Goal: Task Accomplishment & Management: Use online tool/utility

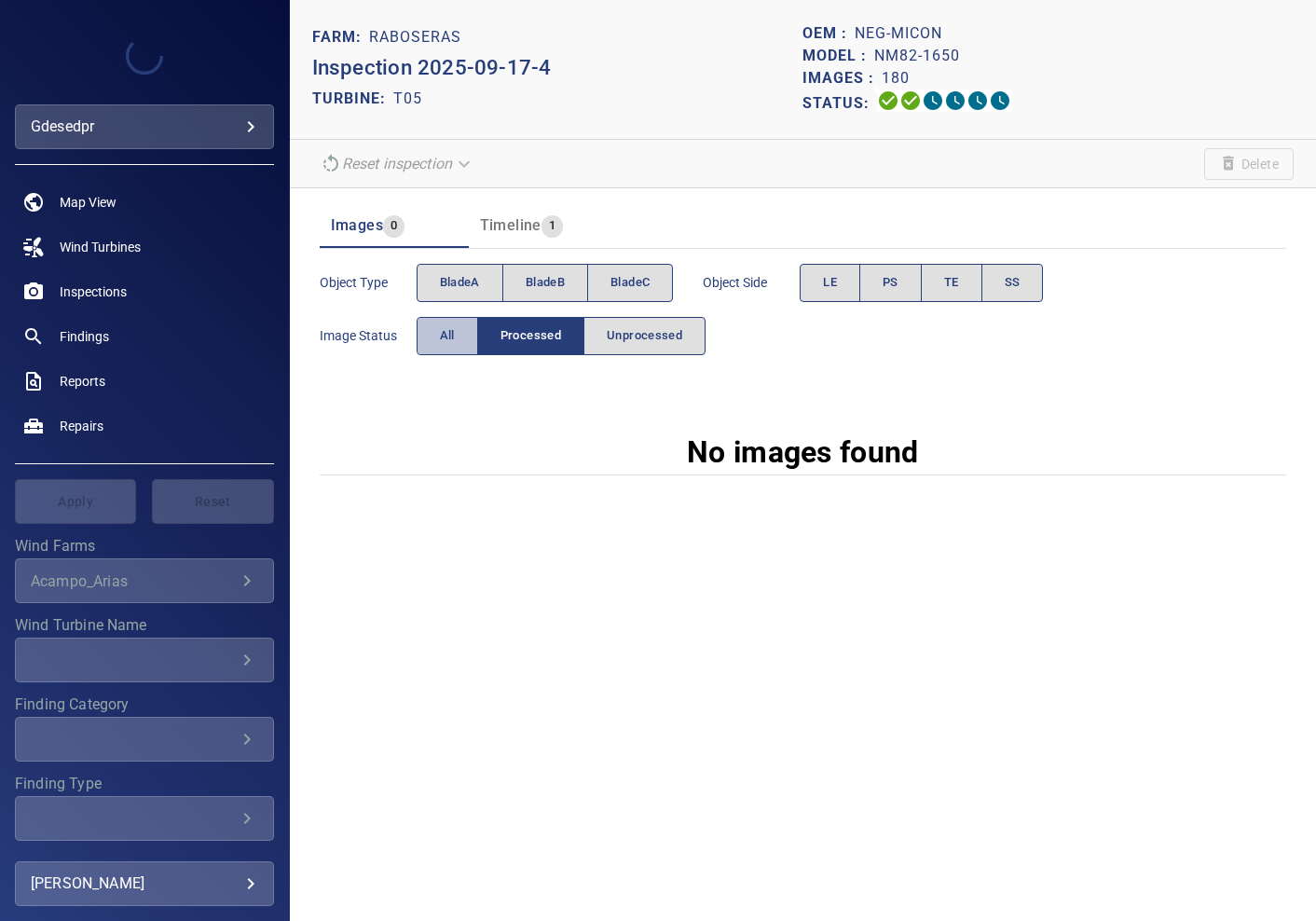
click at [443, 333] on span "All" at bounding box center [447, 336] width 15 height 22
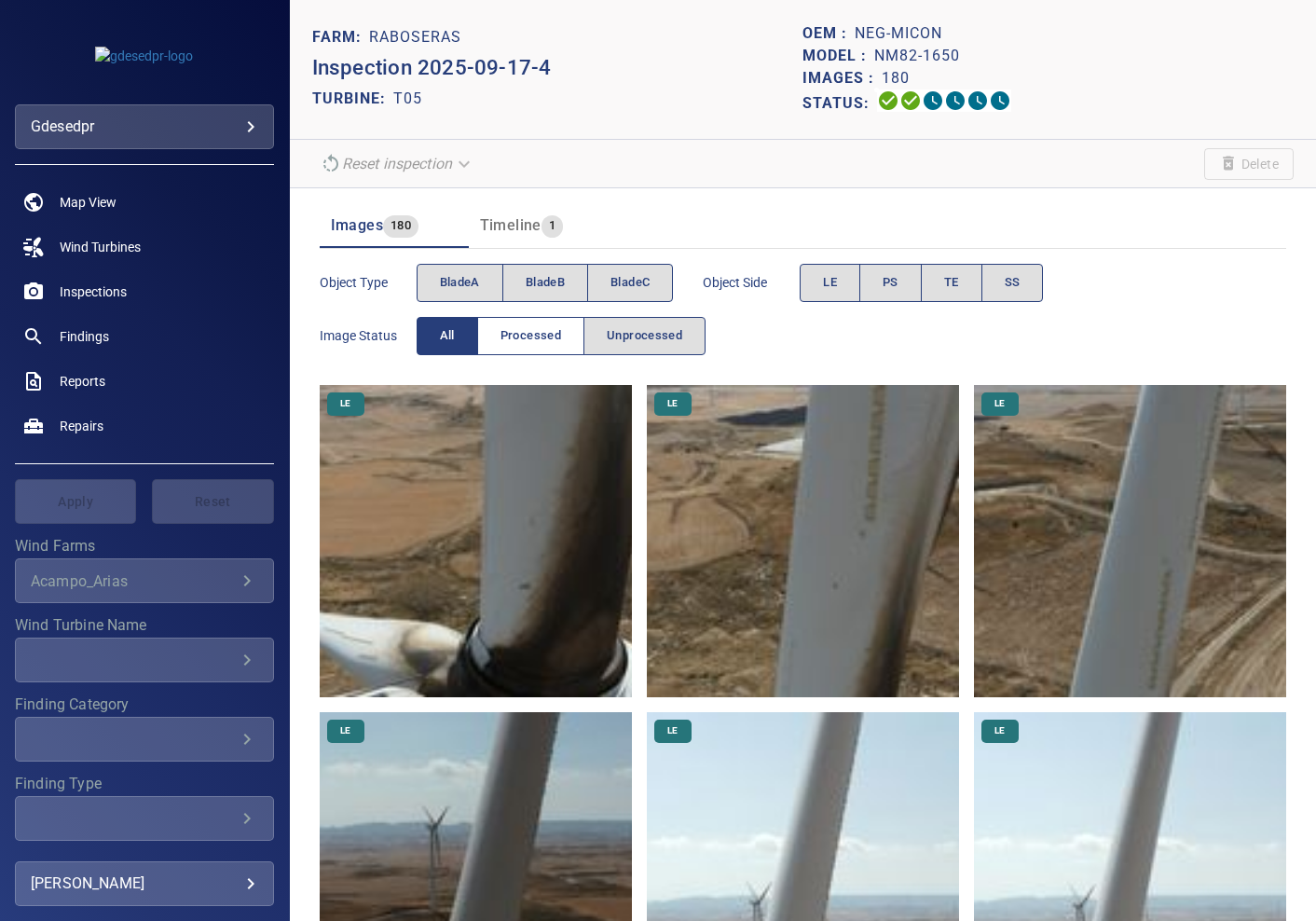
click at [507, 338] on span "Processed" at bounding box center [530, 336] width 60 height 22
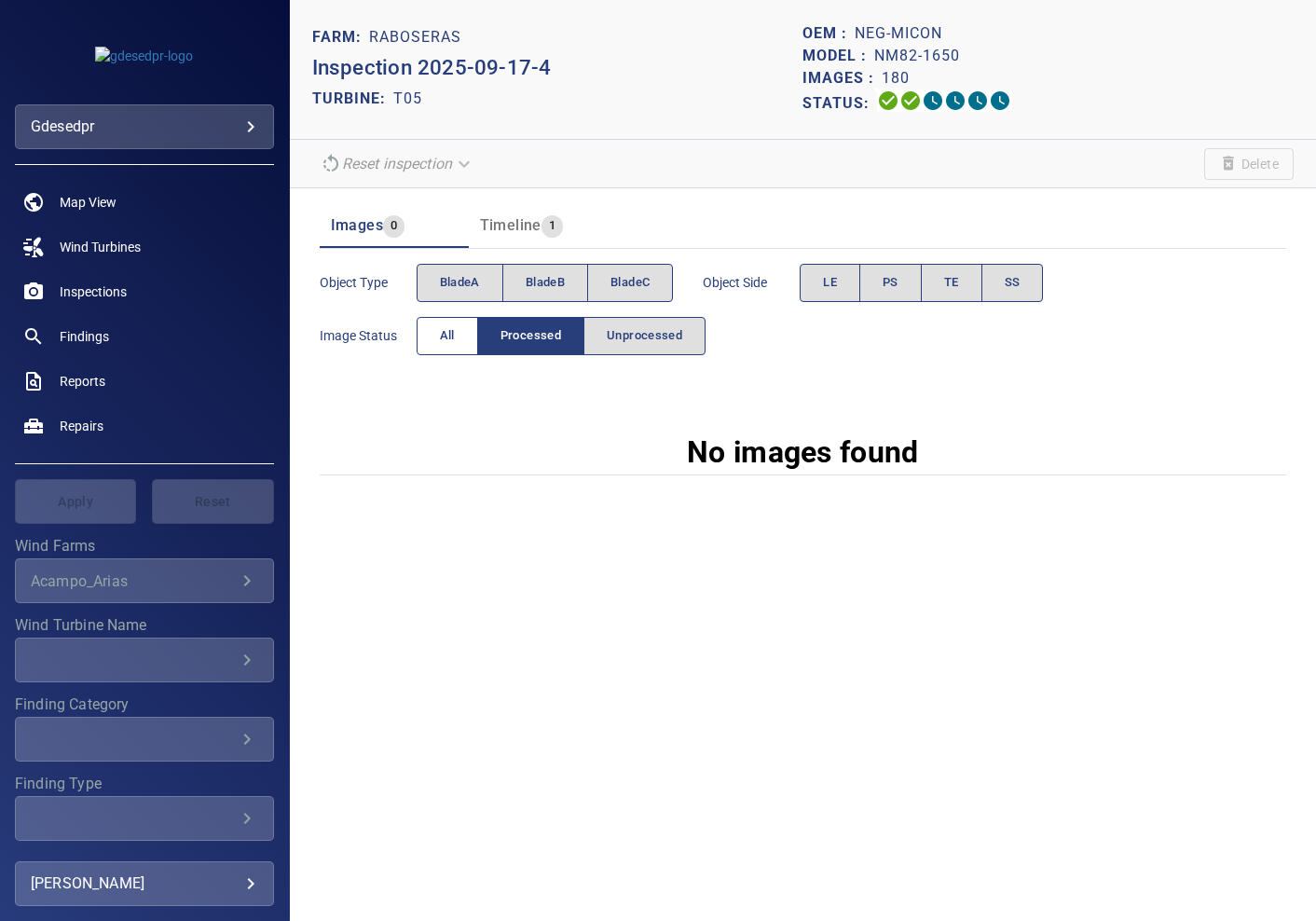
click at [459, 340] on button "All" at bounding box center [447, 336] width 61 height 39
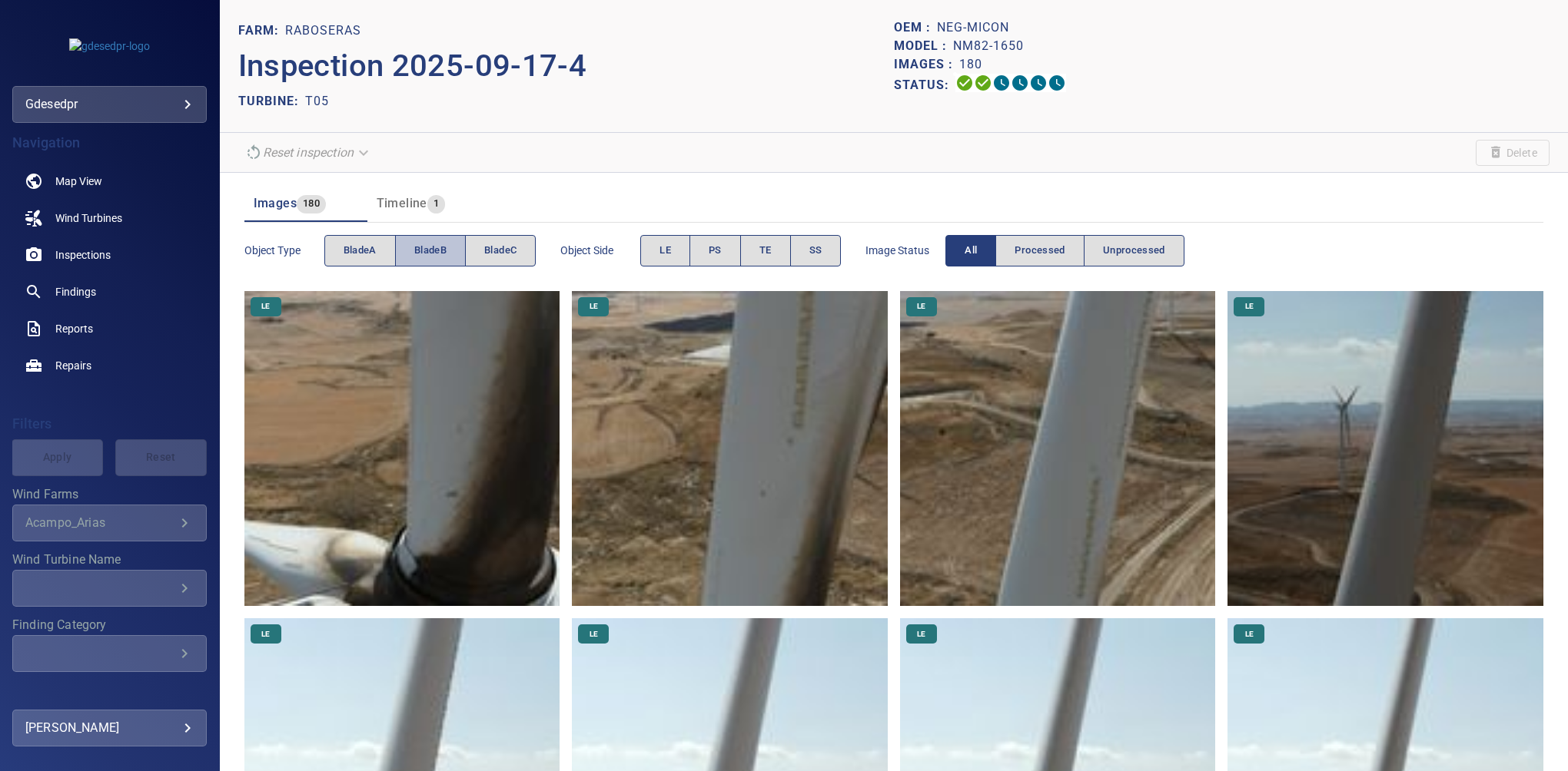
click at [422, 247] on span "bladeB" at bounding box center [431, 251] width 33 height 18
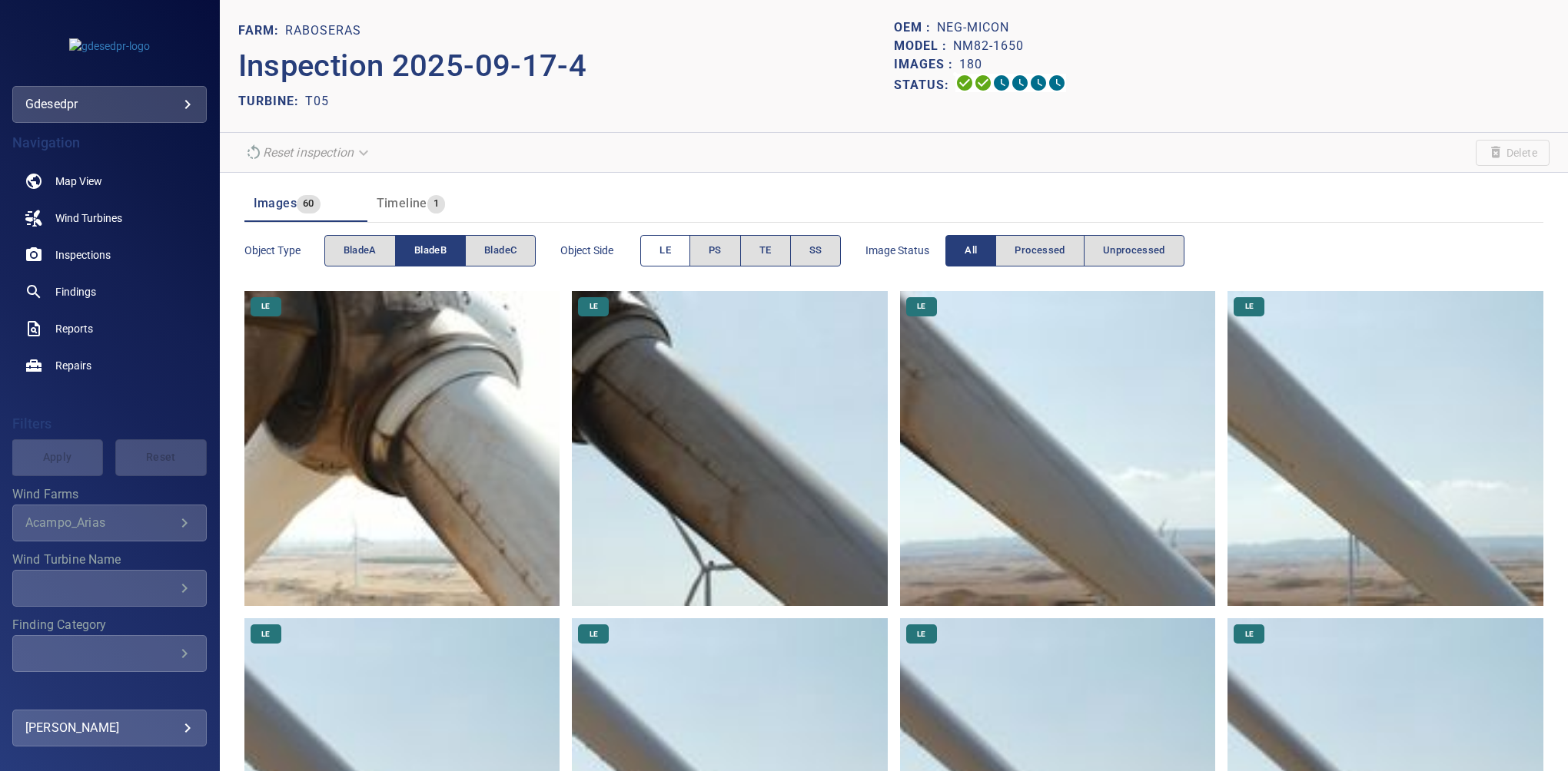
click at [681, 250] on button "LE" at bounding box center [665, 251] width 50 height 32
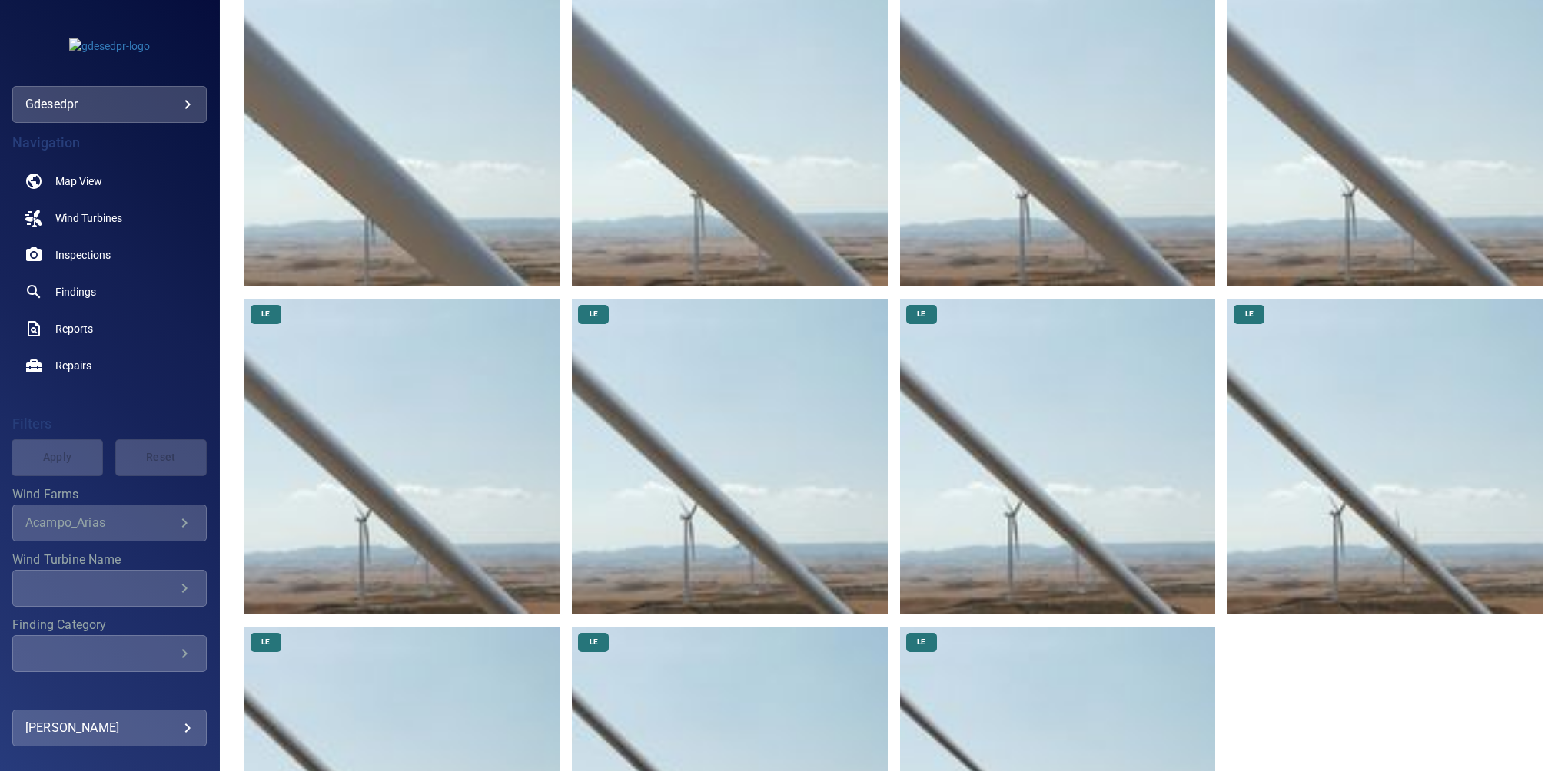
scroll to position [40, 0]
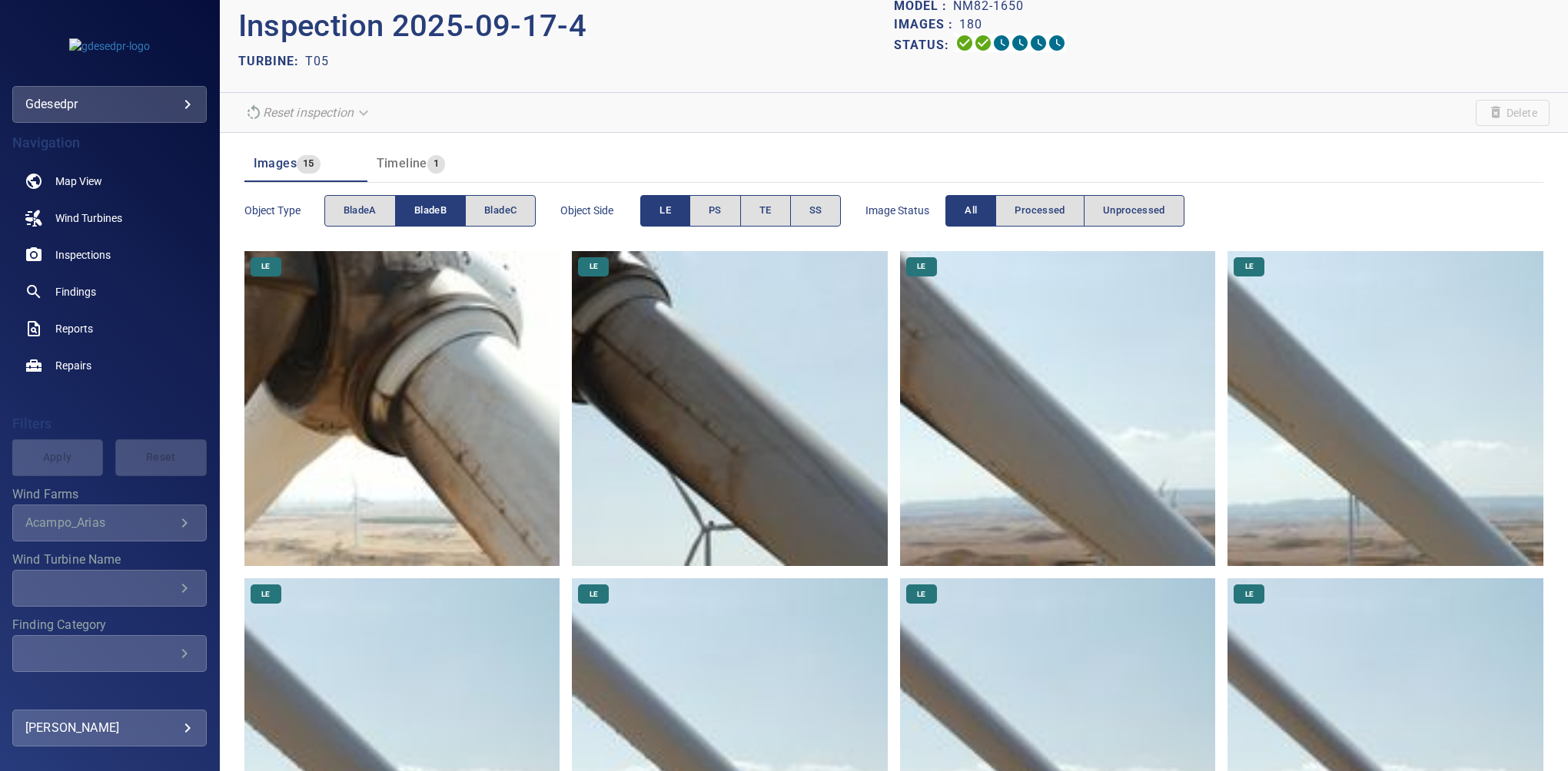
click at [441, 207] on span "bladeB" at bounding box center [431, 211] width 33 height 18
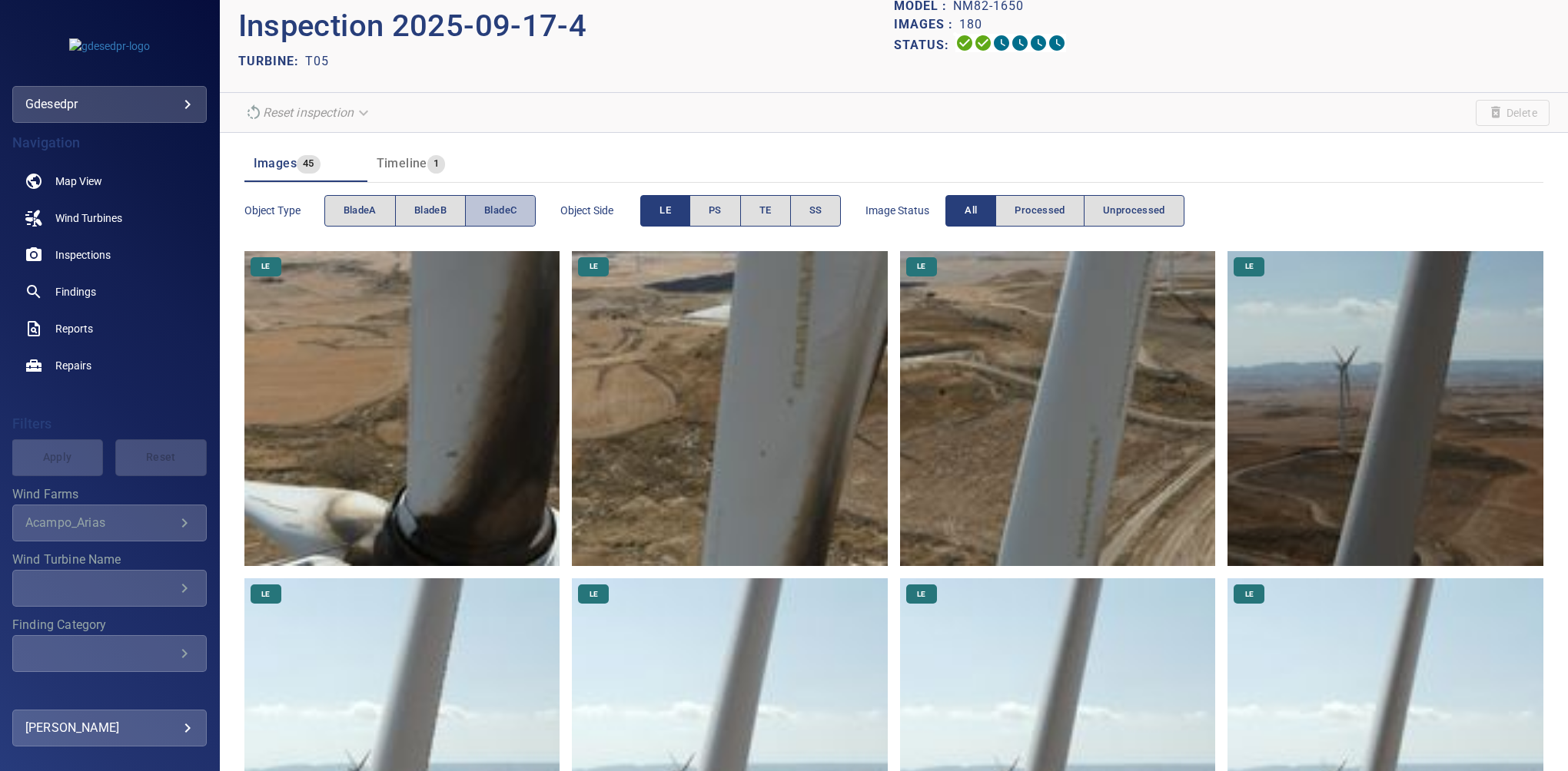
click at [489, 202] on span "bladeC" at bounding box center [501, 211] width 33 height 18
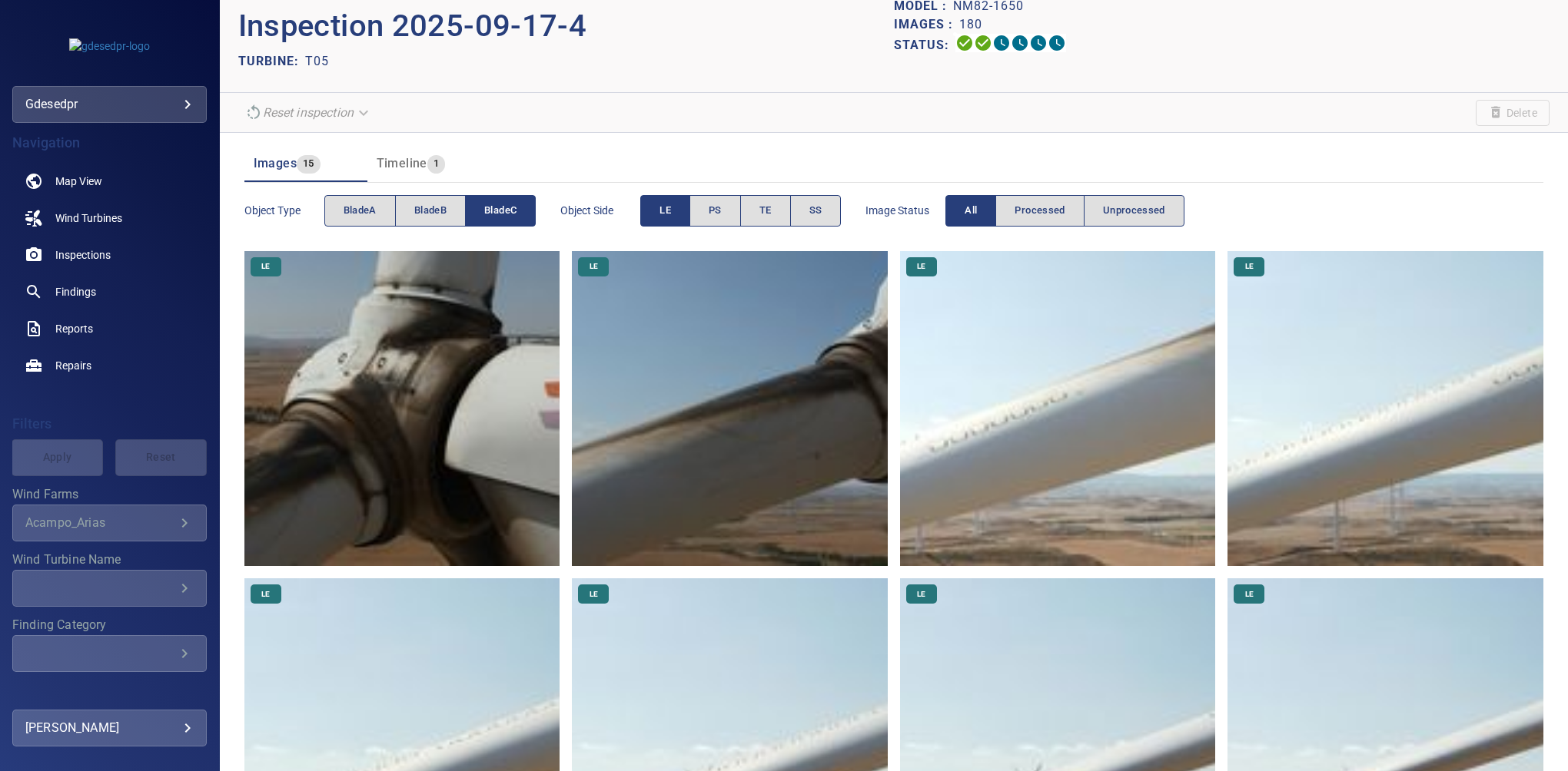
click at [682, 207] on button "LE" at bounding box center [665, 211] width 50 height 32
click at [815, 212] on span "SS" at bounding box center [816, 211] width 13 height 18
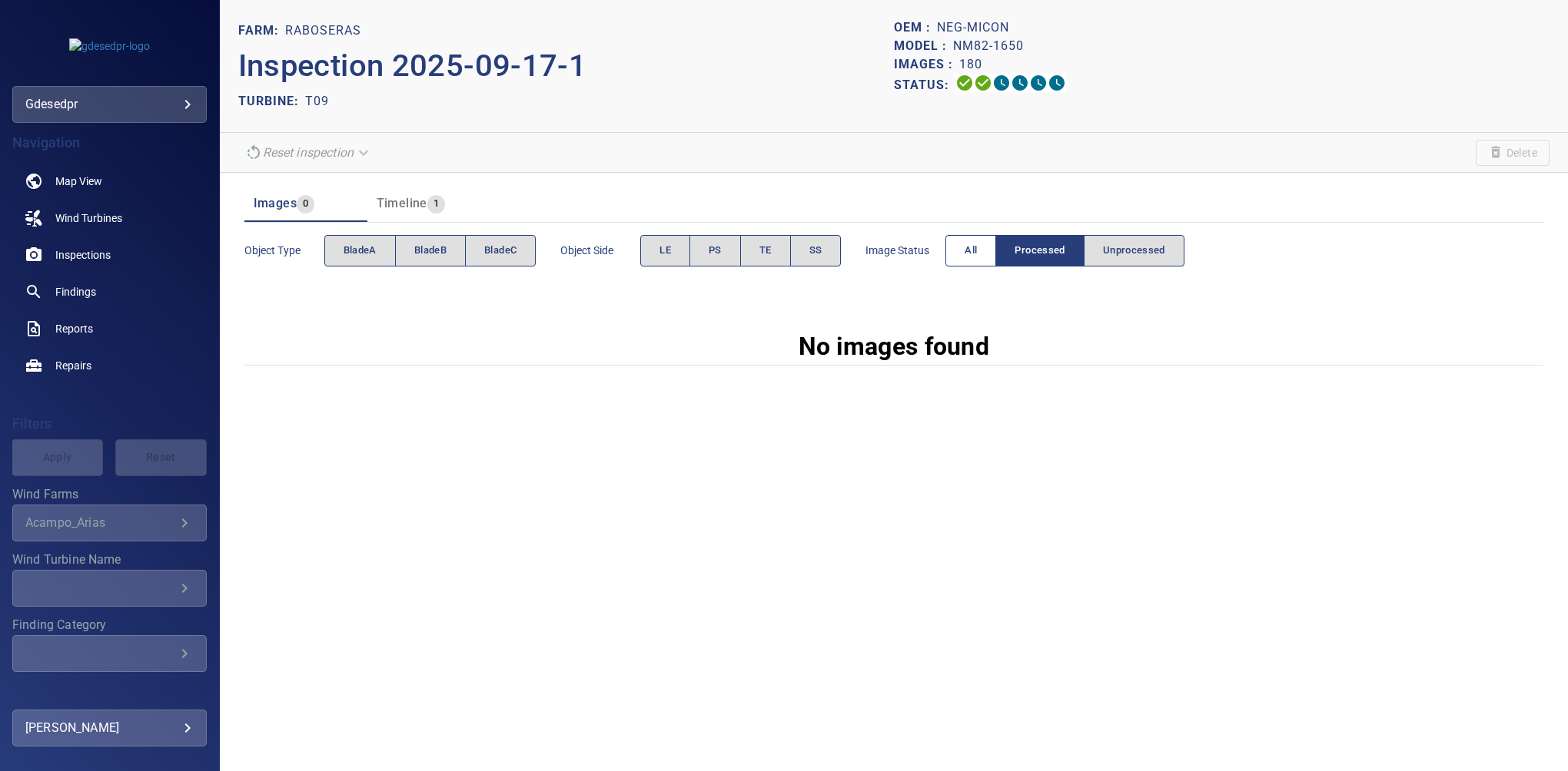
click at [975, 236] on button "All" at bounding box center [971, 251] width 51 height 32
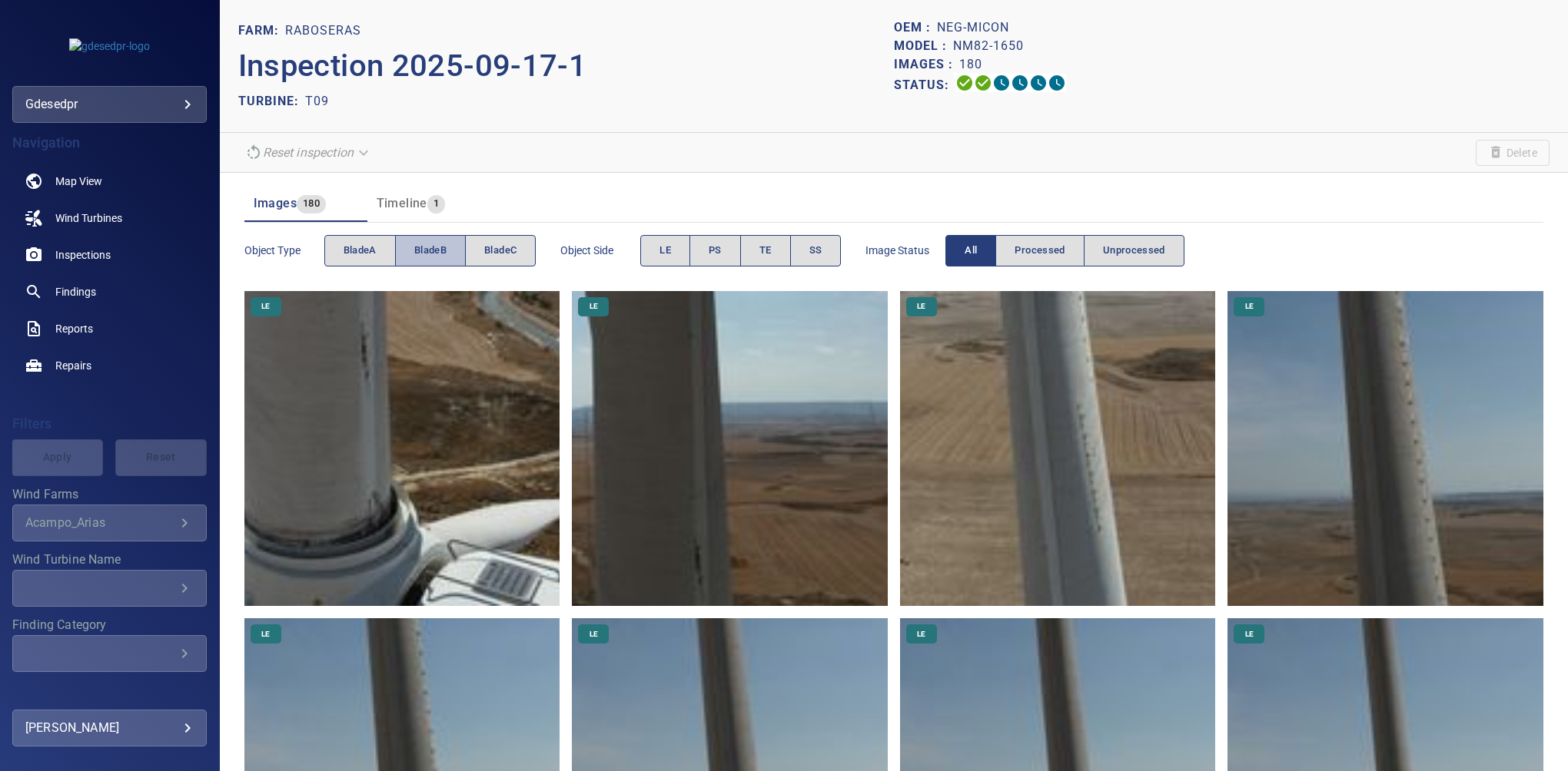
click at [430, 245] on span "bladeB" at bounding box center [431, 251] width 33 height 18
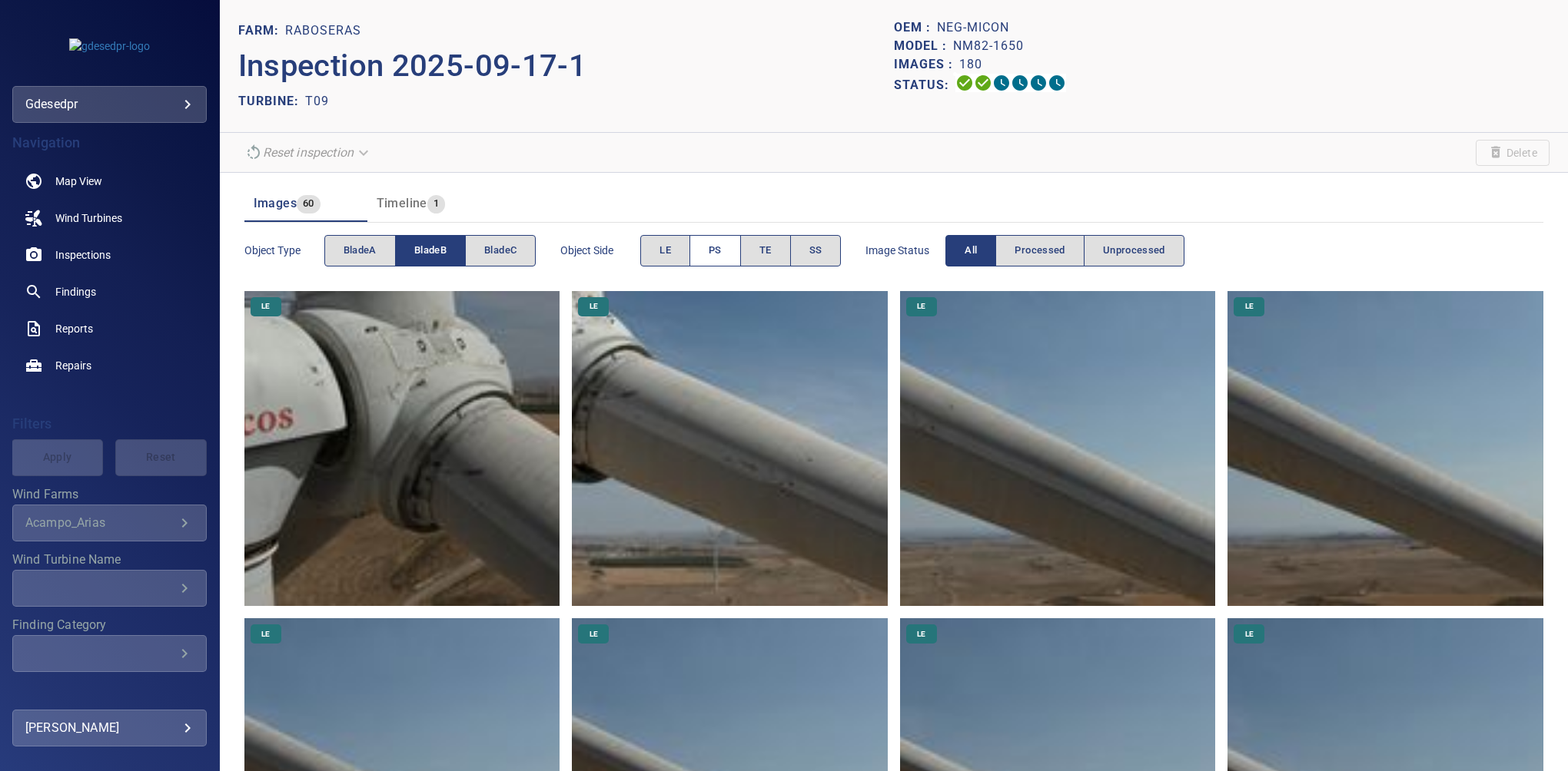
click at [708, 258] on button "PS" at bounding box center [715, 251] width 51 height 32
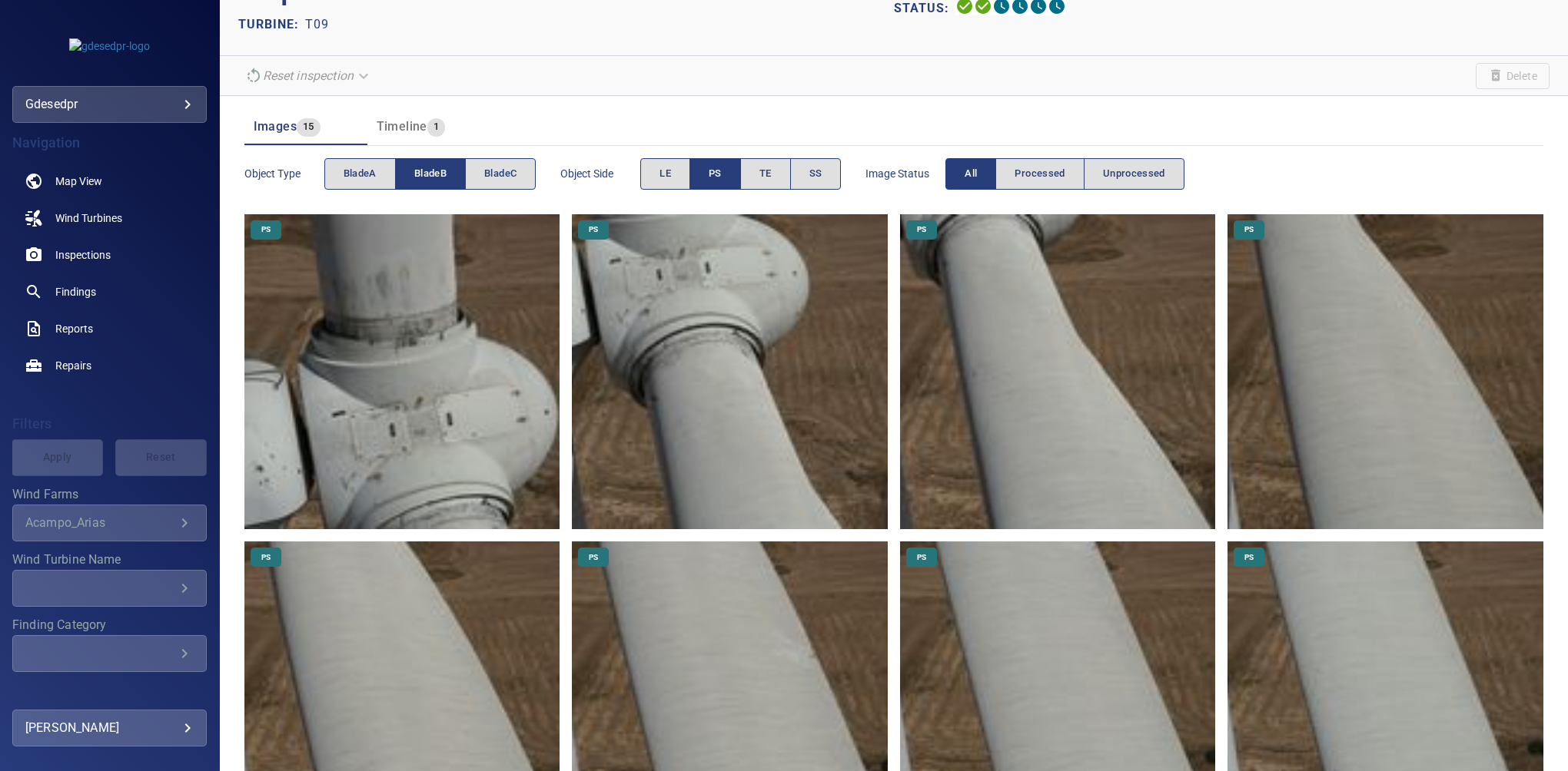
scroll to position [172, 0]
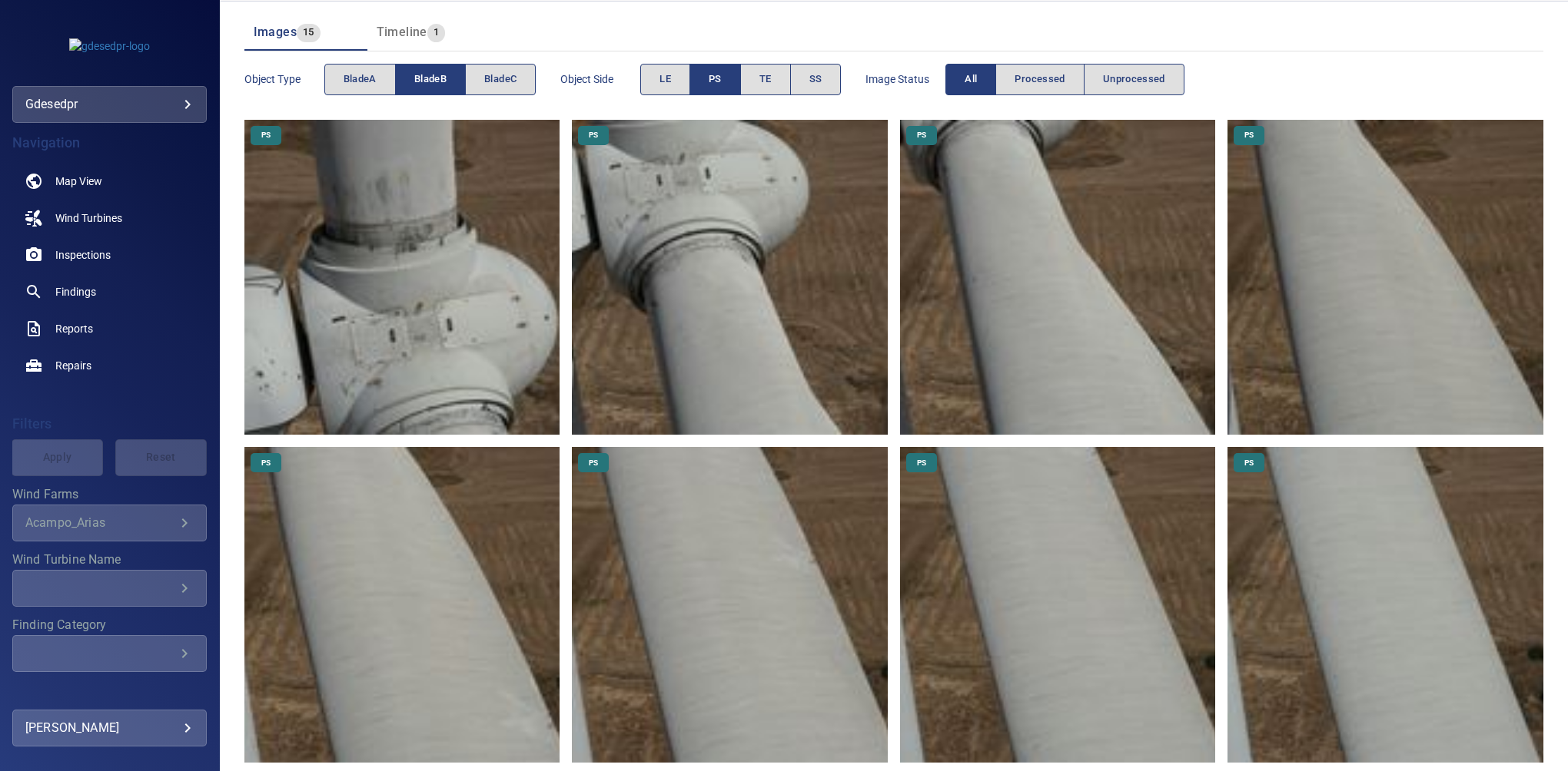
click at [433, 274] on img at bounding box center [402, 278] width 316 height 316
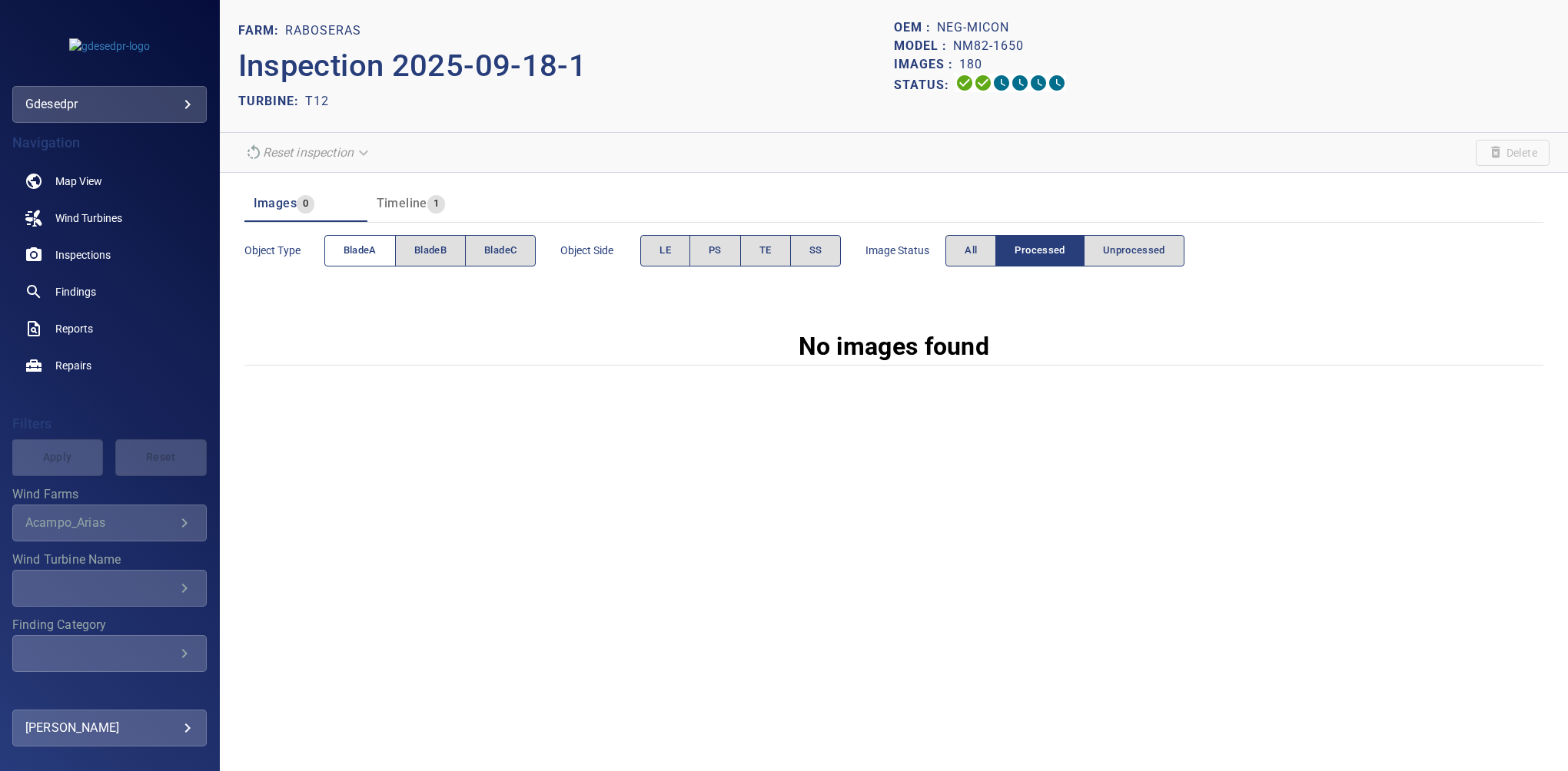
click at [382, 258] on button "bladeA" at bounding box center [360, 251] width 71 height 32
click at [675, 258] on button "LE" at bounding box center [665, 251] width 50 height 32
click at [958, 252] on button "All" at bounding box center [971, 251] width 51 height 32
click at [976, 246] on span "All" at bounding box center [971, 251] width 12 height 18
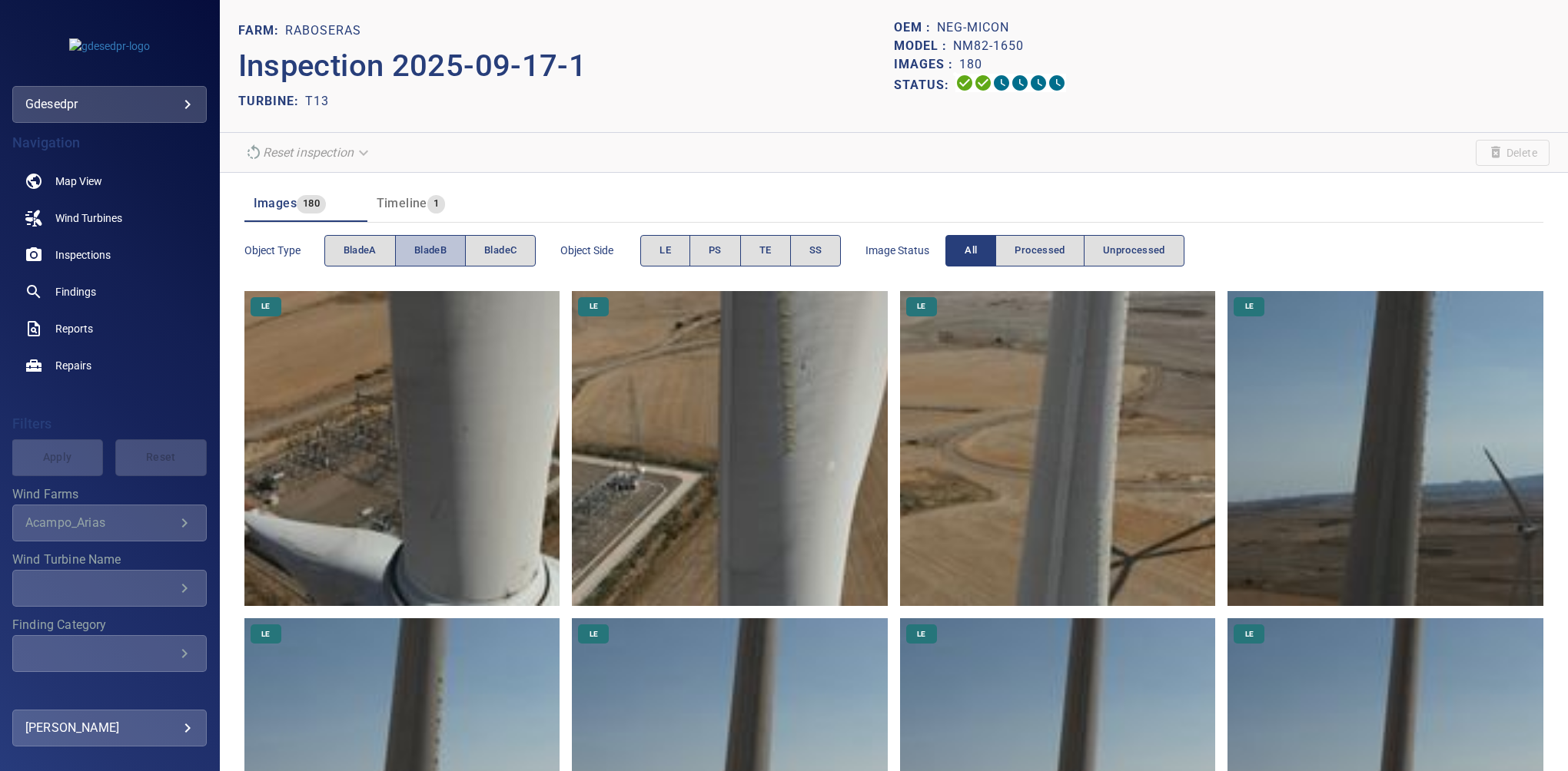
click at [427, 261] on button "bladeB" at bounding box center [431, 251] width 71 height 32
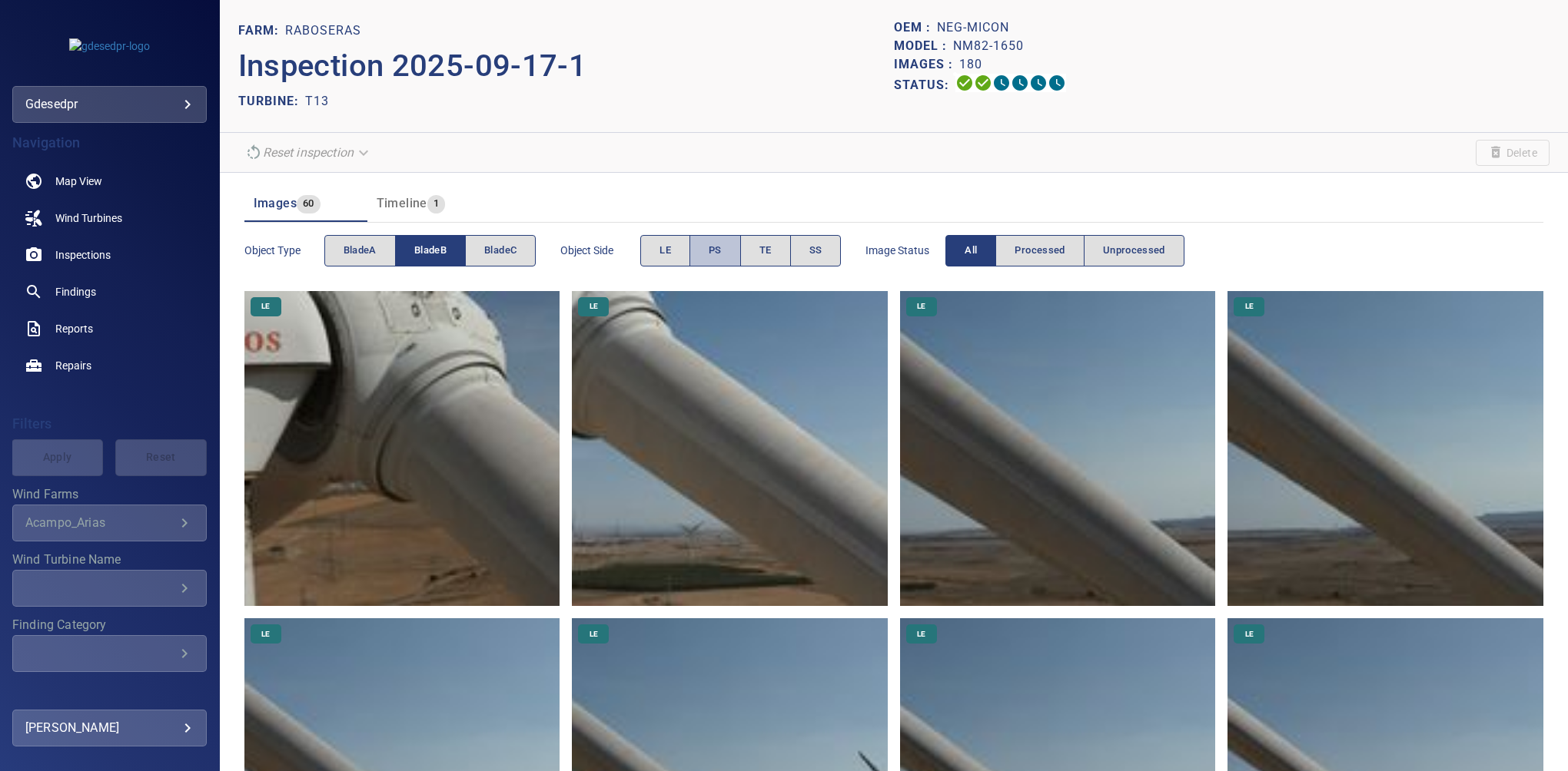
click at [718, 251] on span "PS" at bounding box center [715, 251] width 13 height 18
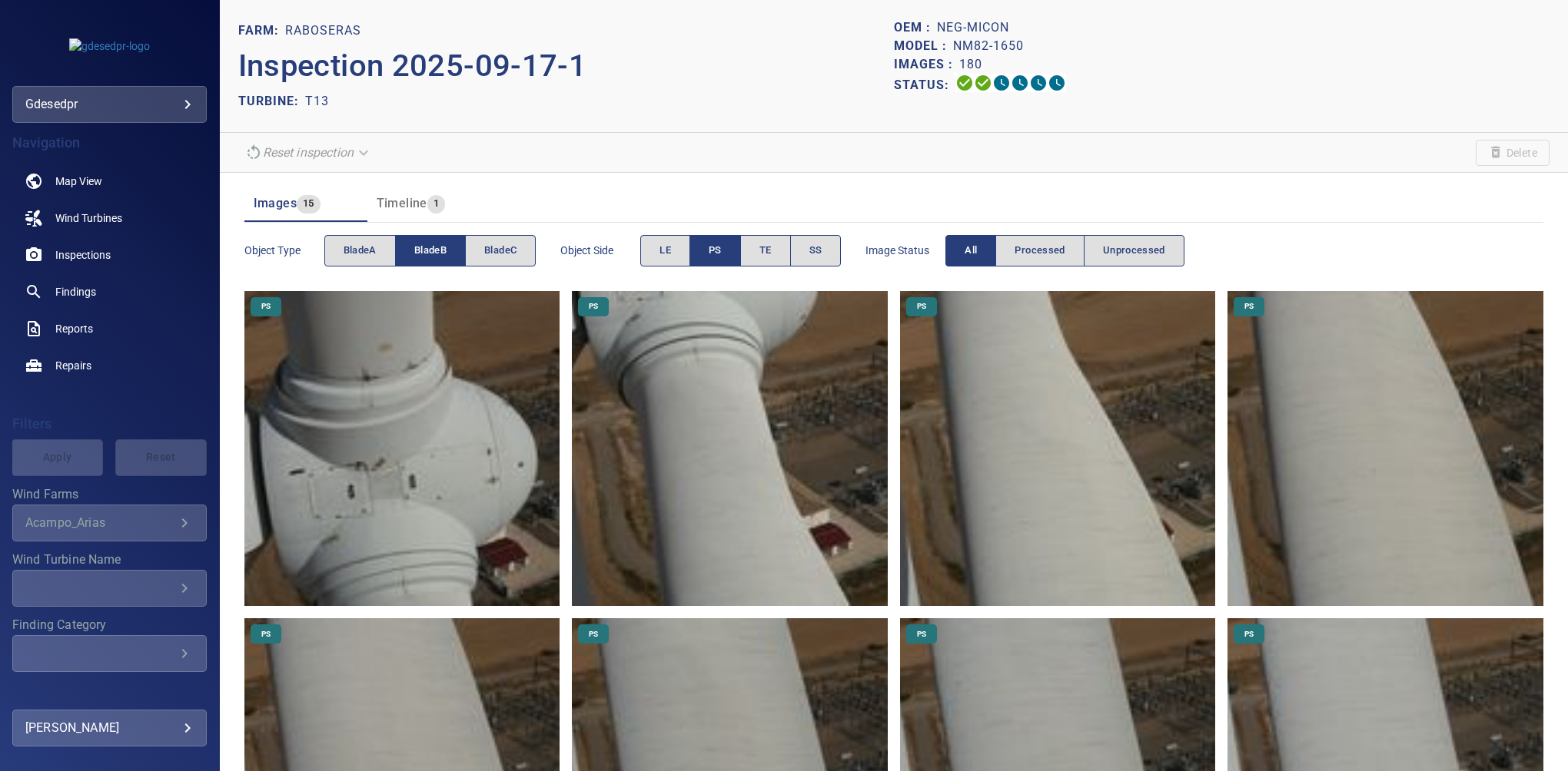
click at [405, 487] on img at bounding box center [402, 449] width 316 height 316
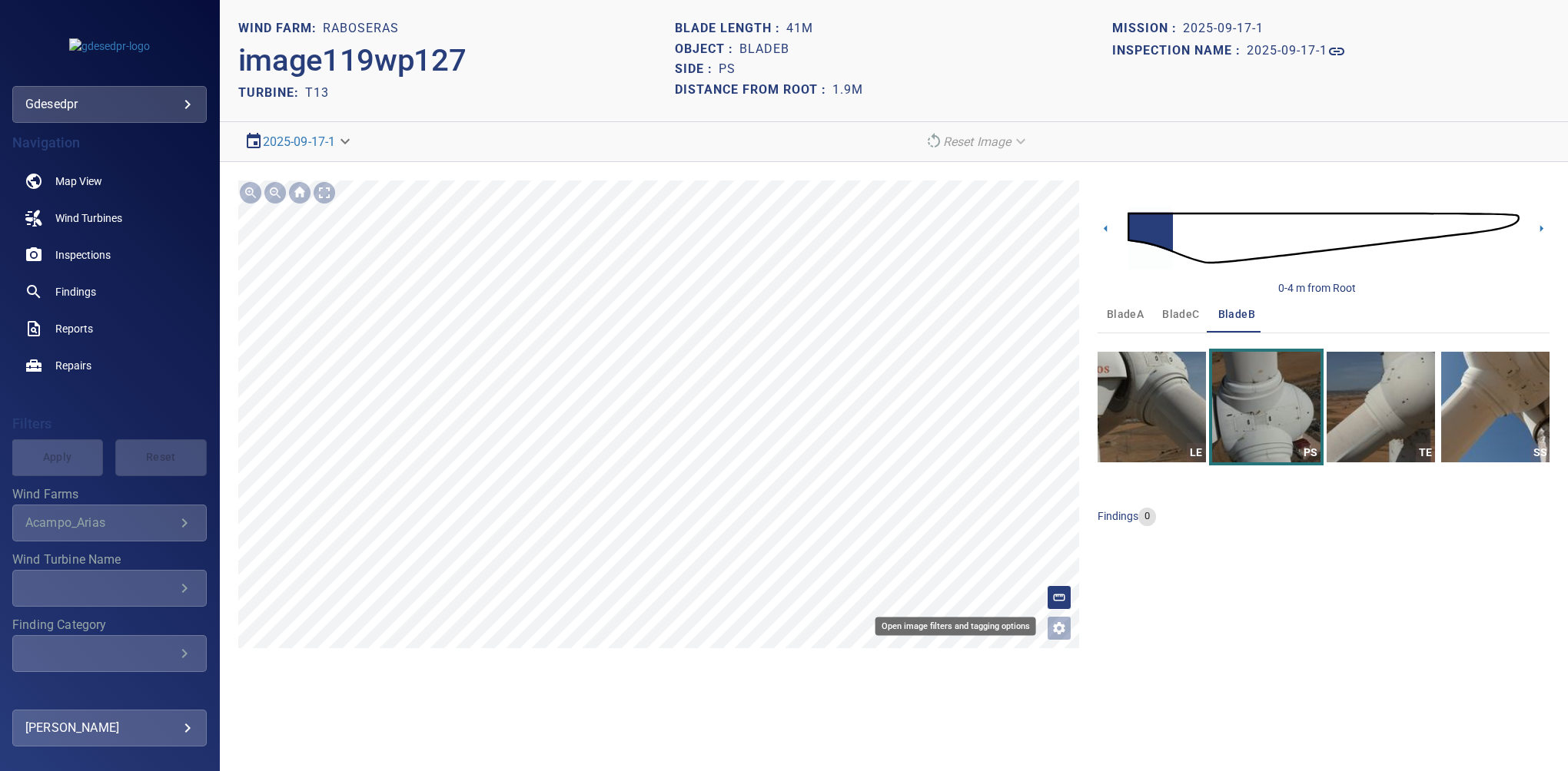
click at [1065, 630] on icon "Open image filters and tagging options" at bounding box center [1059, 628] width 16 height 16
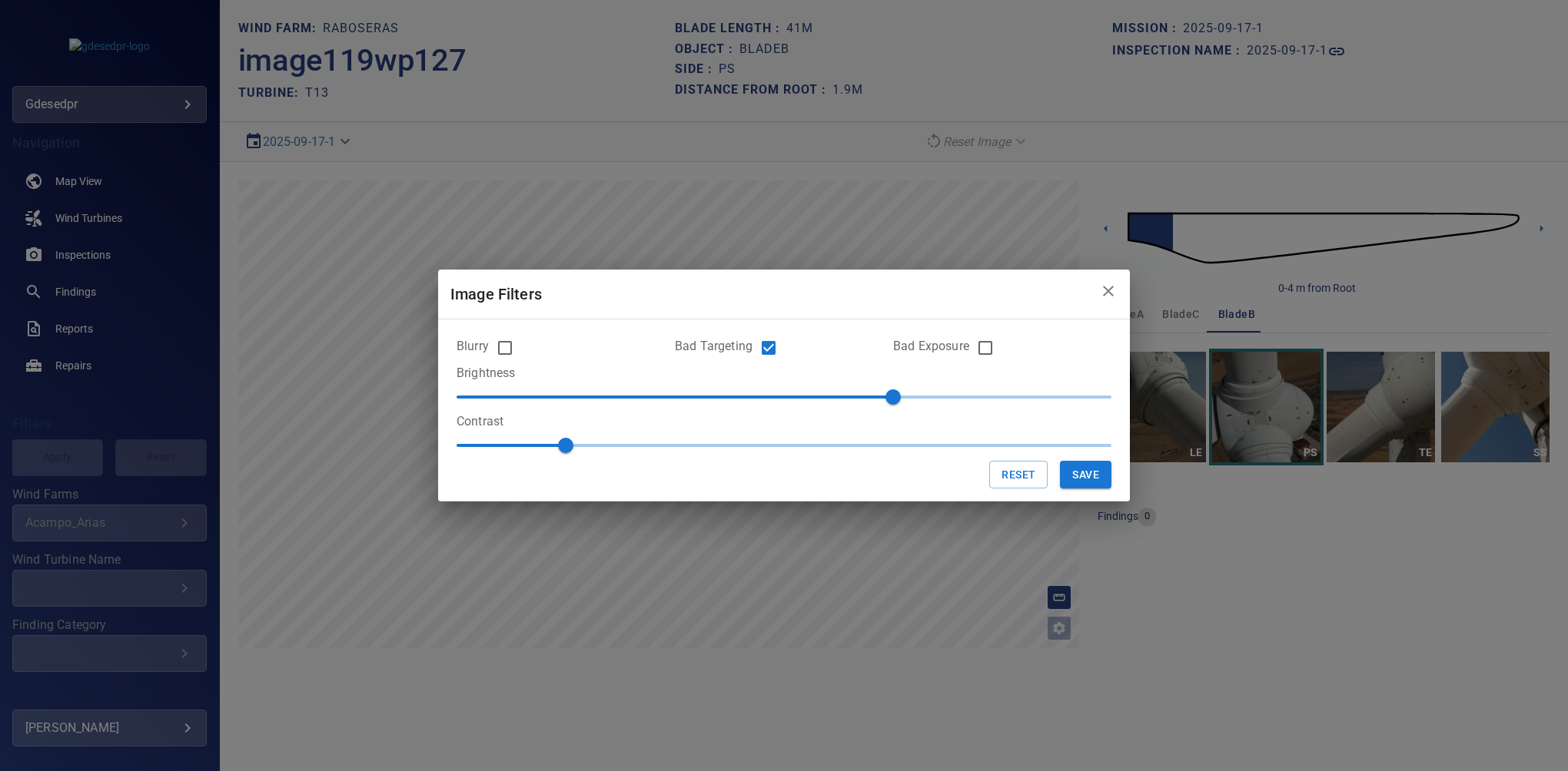
click at [1080, 482] on button "Save" at bounding box center [1085, 475] width 51 height 29
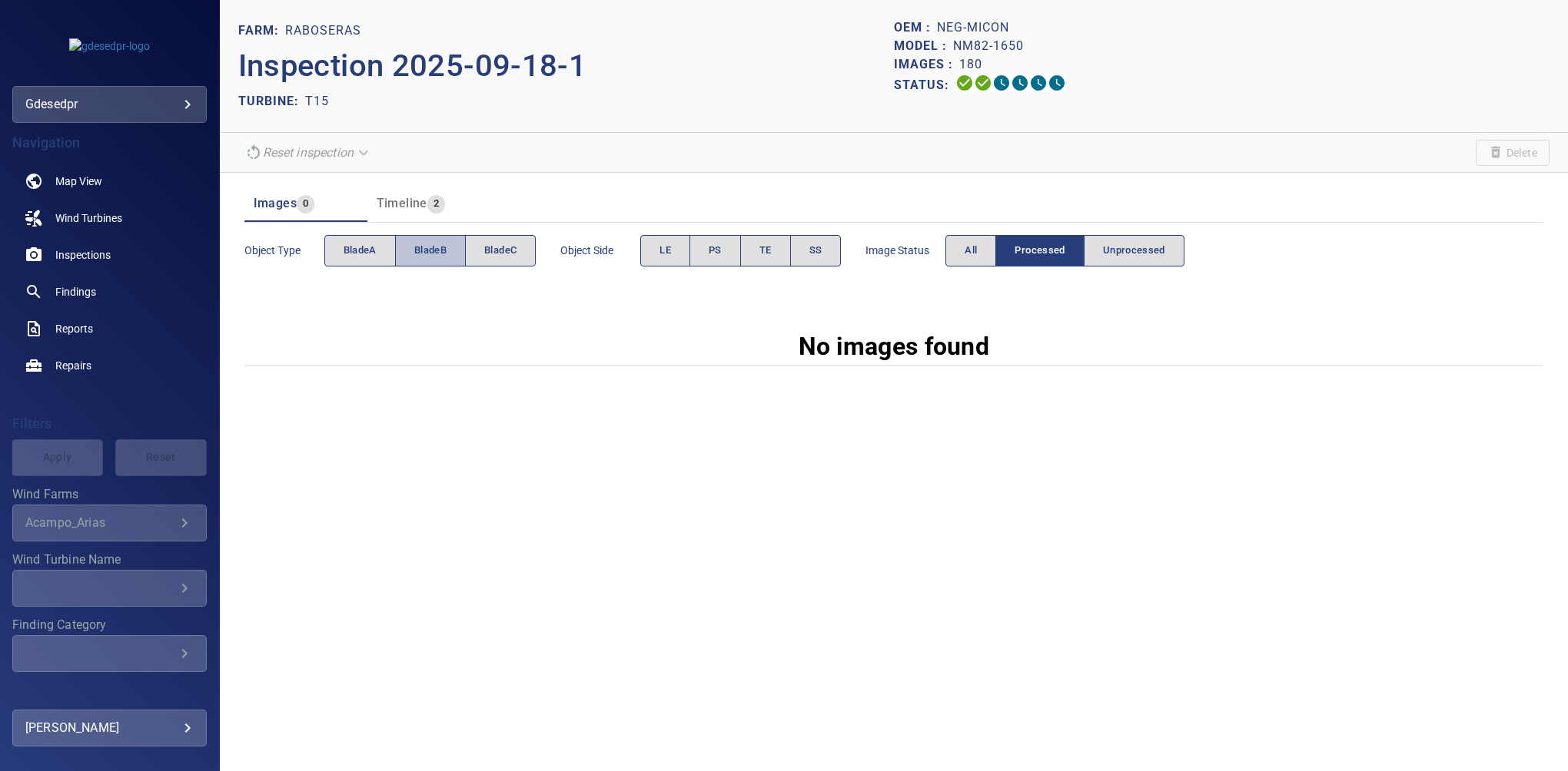
click at [422, 252] on span "bladeB" at bounding box center [431, 251] width 33 height 18
click at [678, 253] on button "LE" at bounding box center [665, 251] width 50 height 32
click at [966, 248] on span "All" at bounding box center [971, 251] width 12 height 18
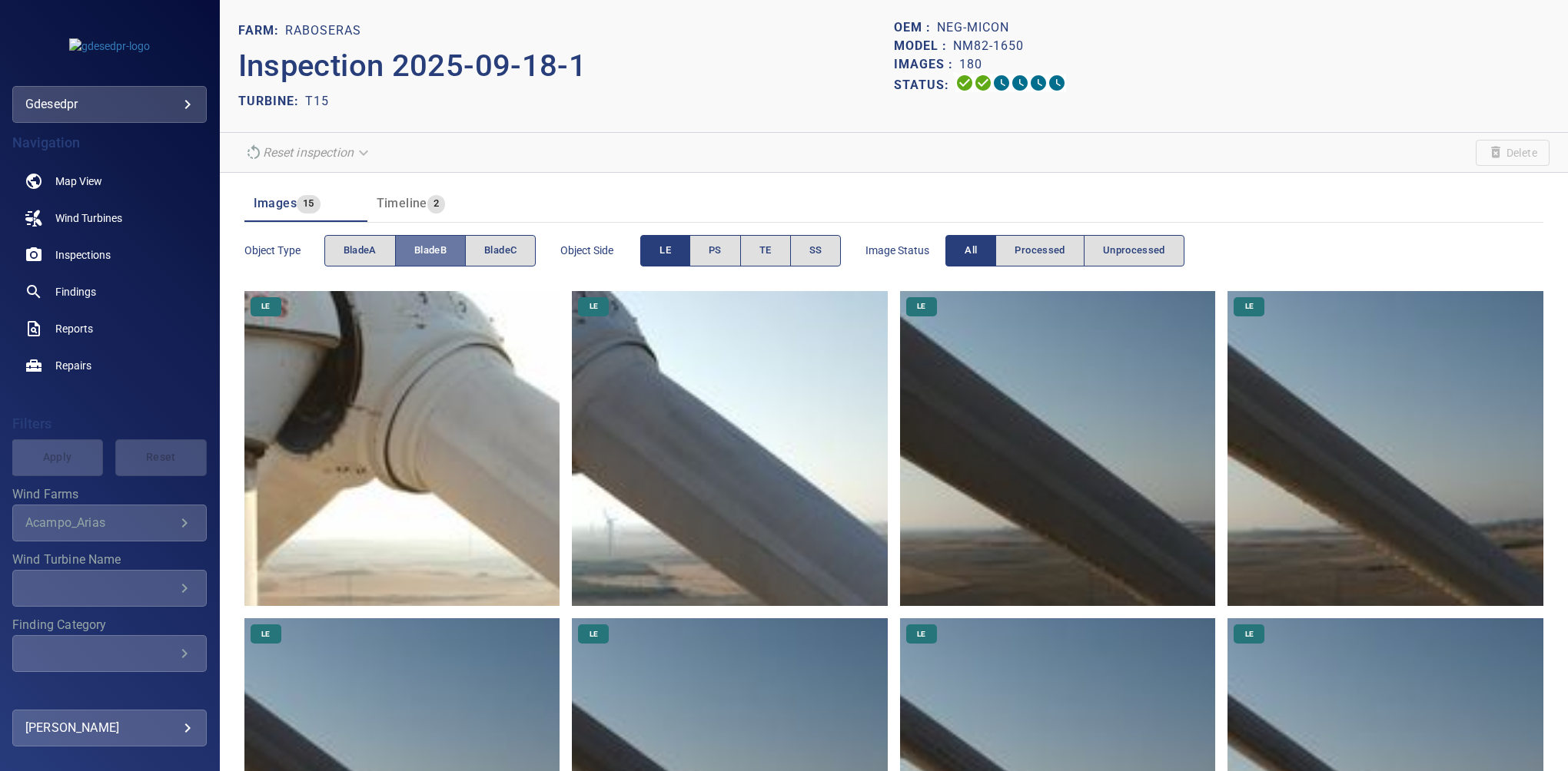
click at [414, 242] on span "bladeB" at bounding box center [431, 251] width 33 height 18
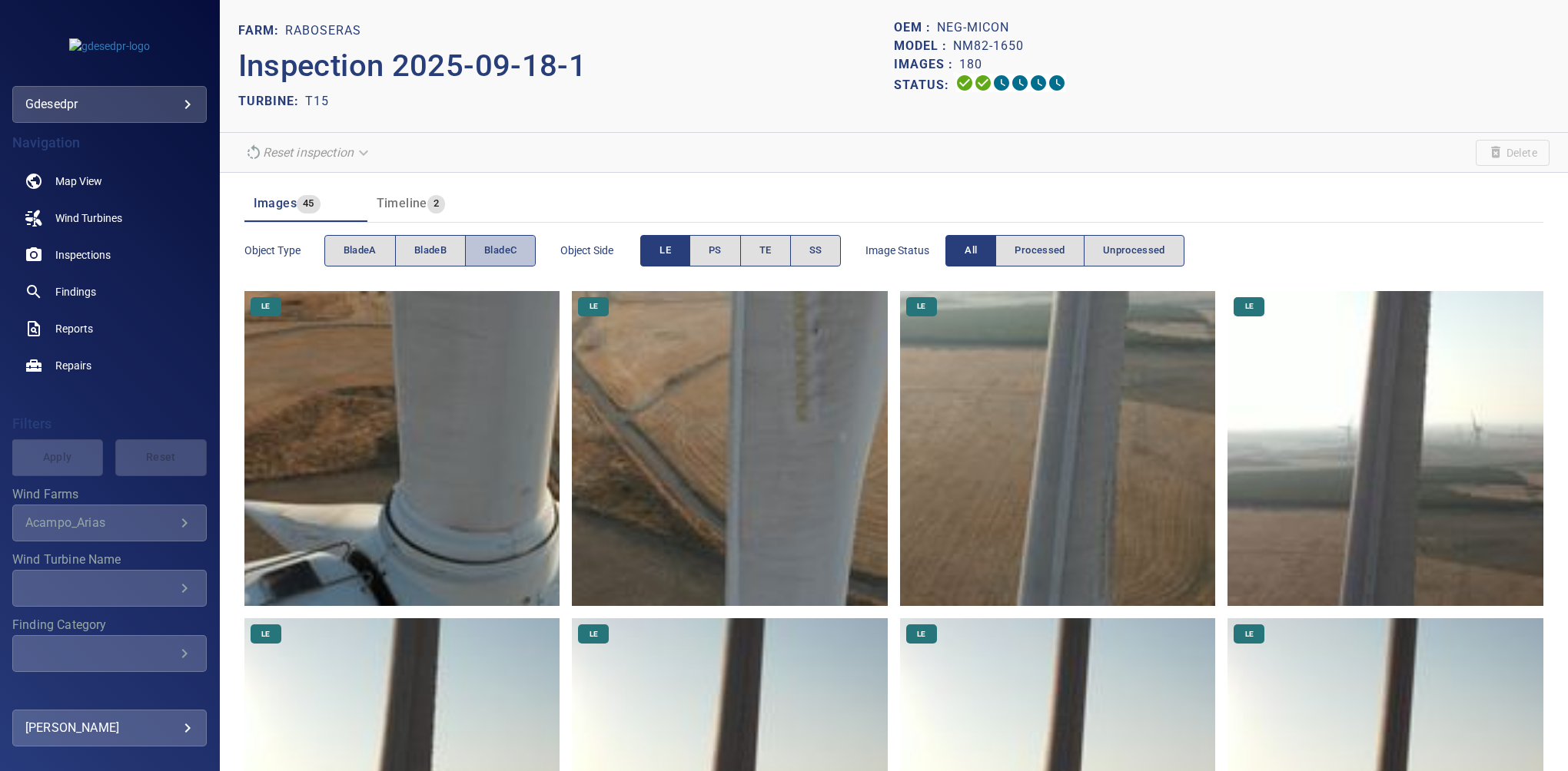
click at [519, 247] on button "bladeC" at bounding box center [500, 251] width 71 height 32
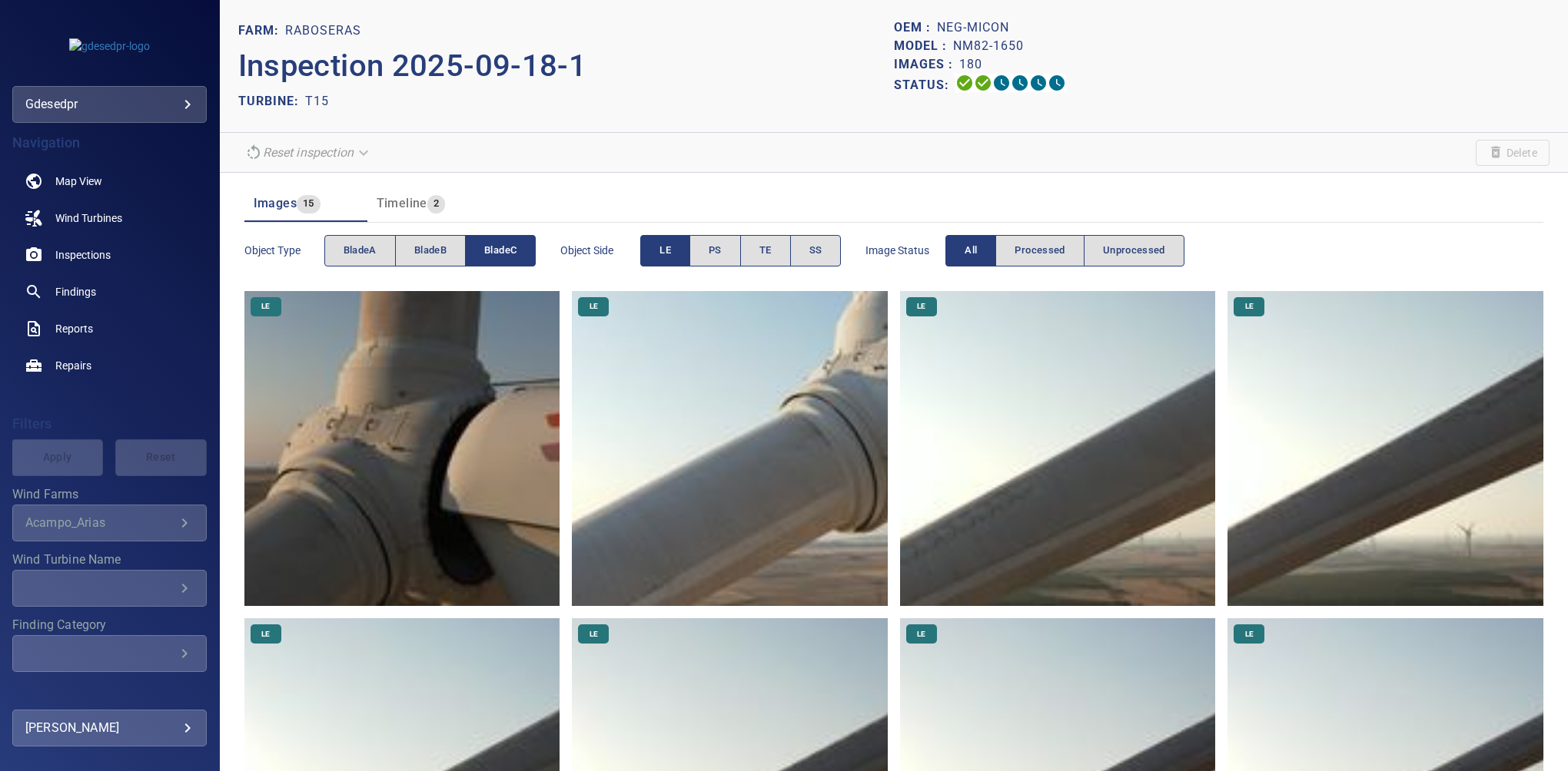
click at [452, 407] on img at bounding box center [402, 449] width 316 height 316
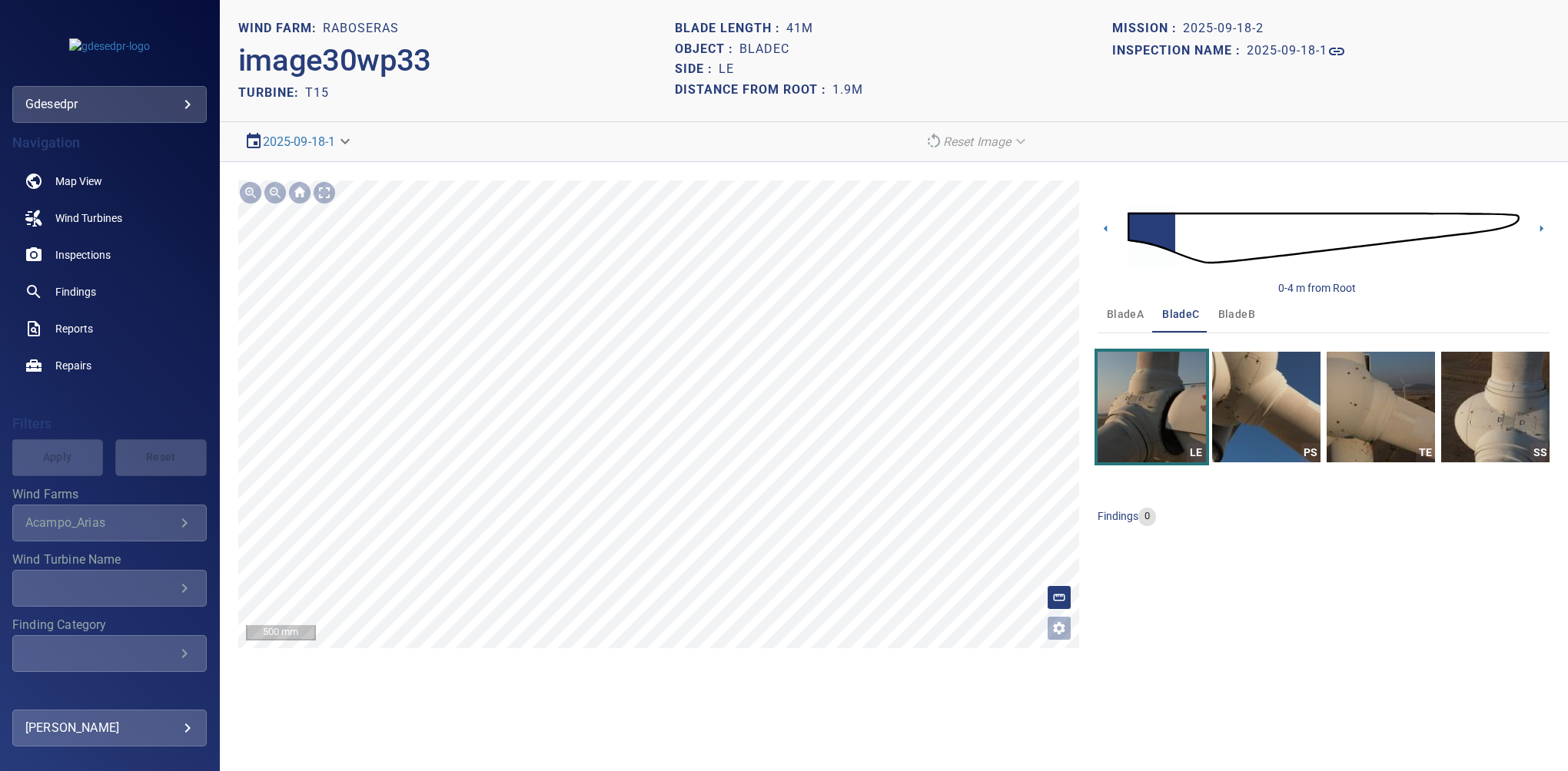
click at [1065, 631] on icon "Open image filters and tagging options" at bounding box center [1059, 628] width 16 height 16
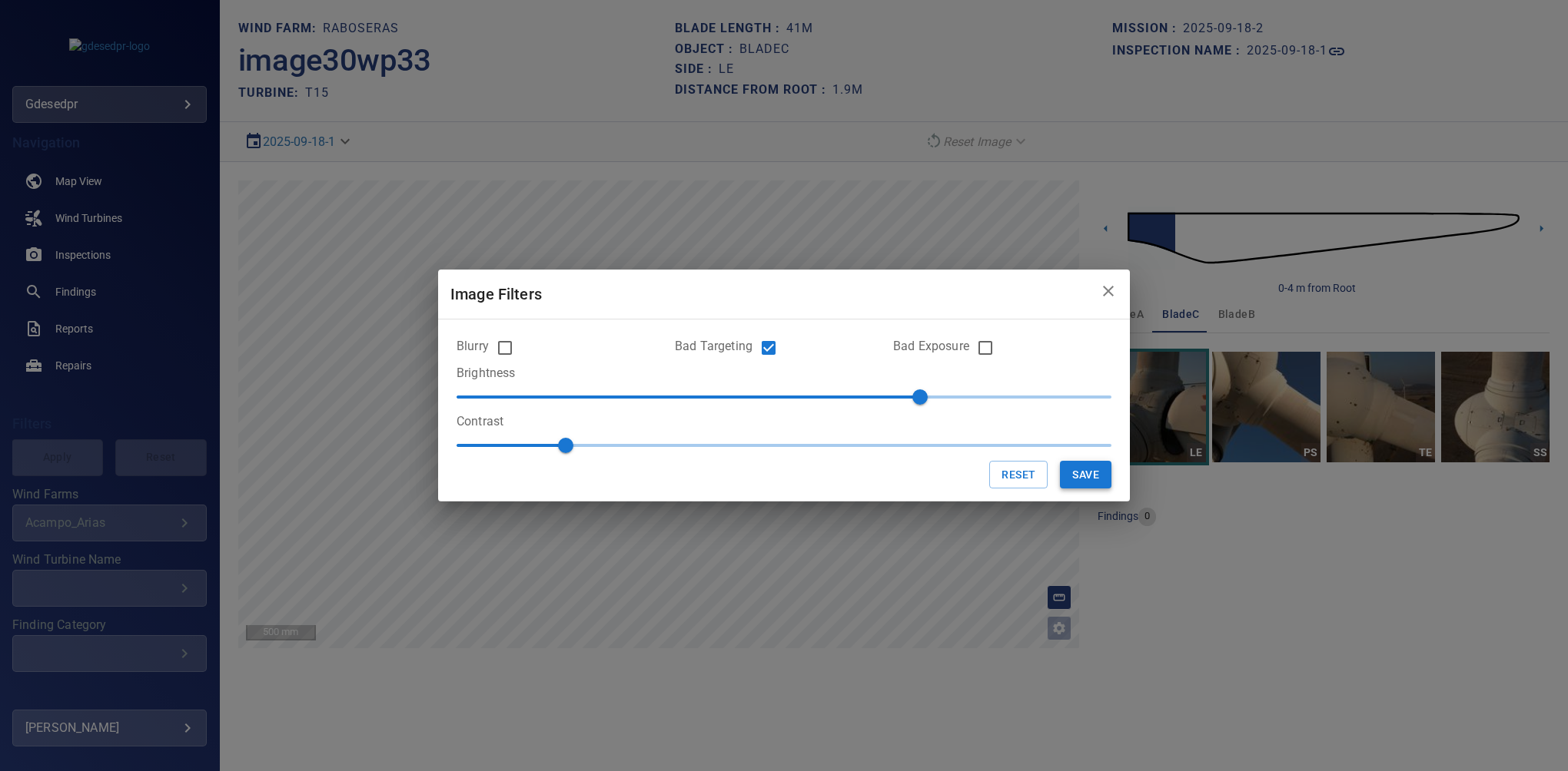
click at [1070, 479] on button "Save" at bounding box center [1085, 475] width 51 height 29
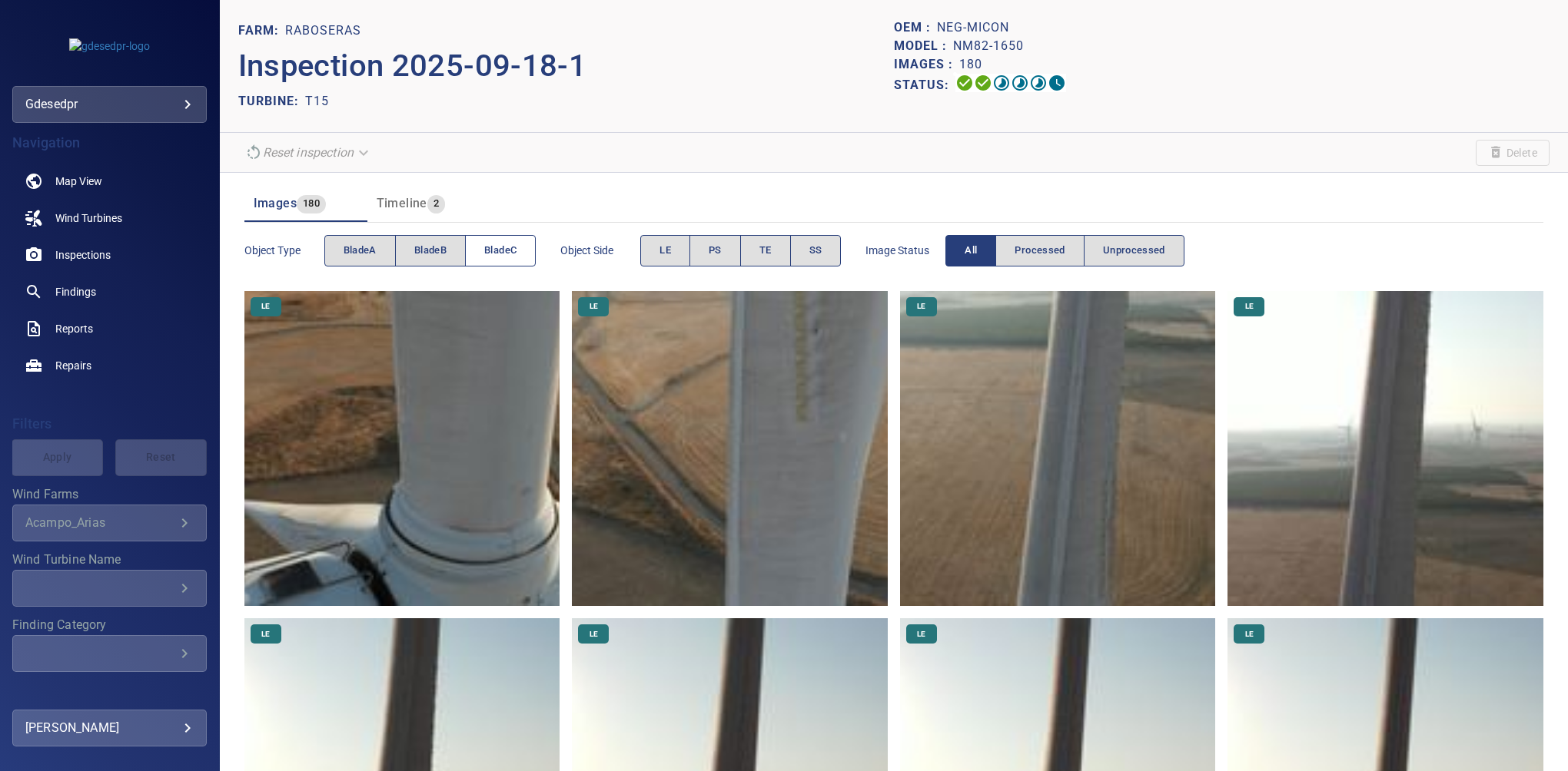
click at [519, 243] on button "bladeC" at bounding box center [500, 251] width 71 height 32
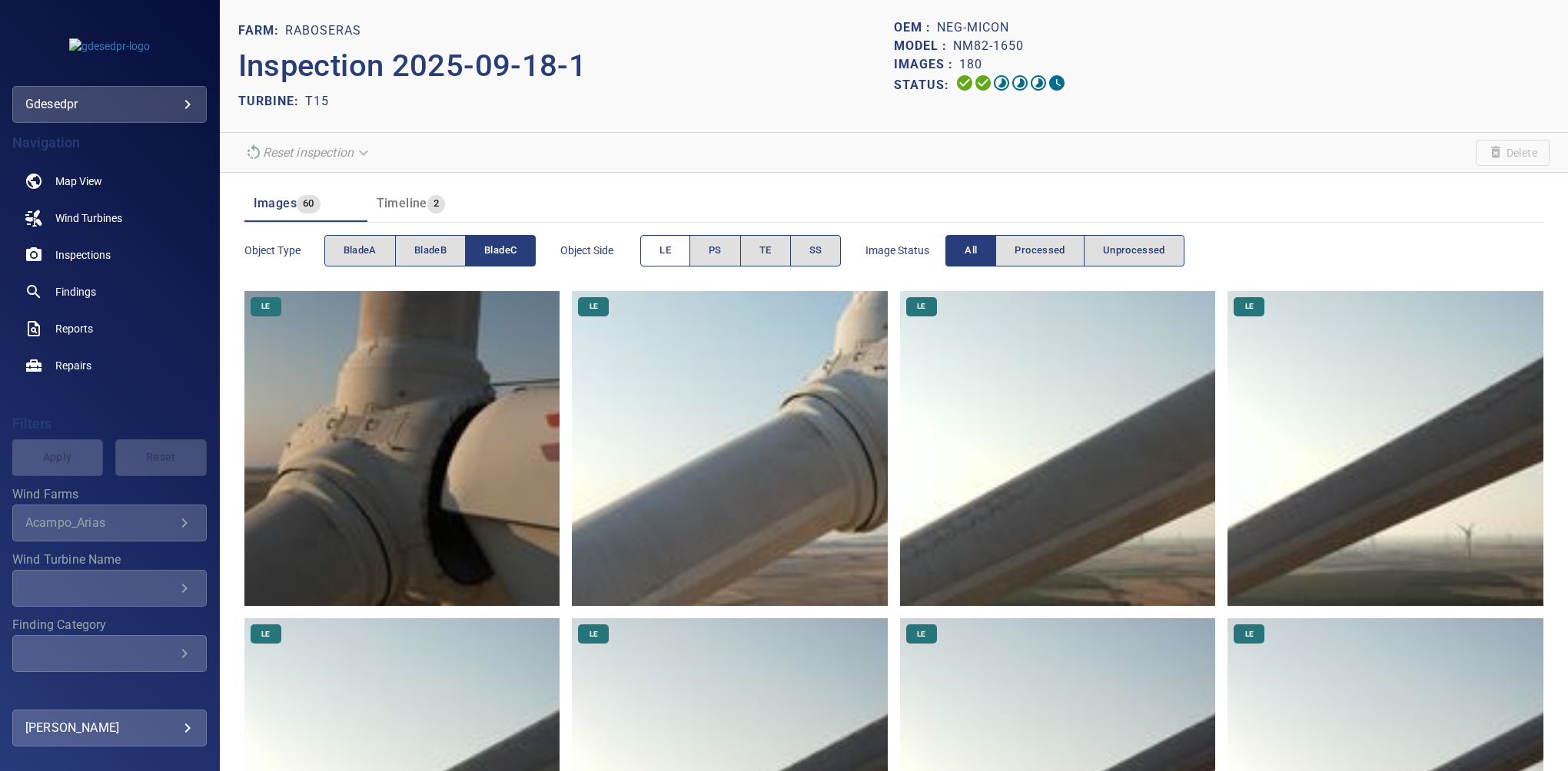
click at [664, 255] on span "LE" at bounding box center [665, 251] width 11 height 18
click at [664, 248] on span "LE" at bounding box center [665, 251] width 11 height 18
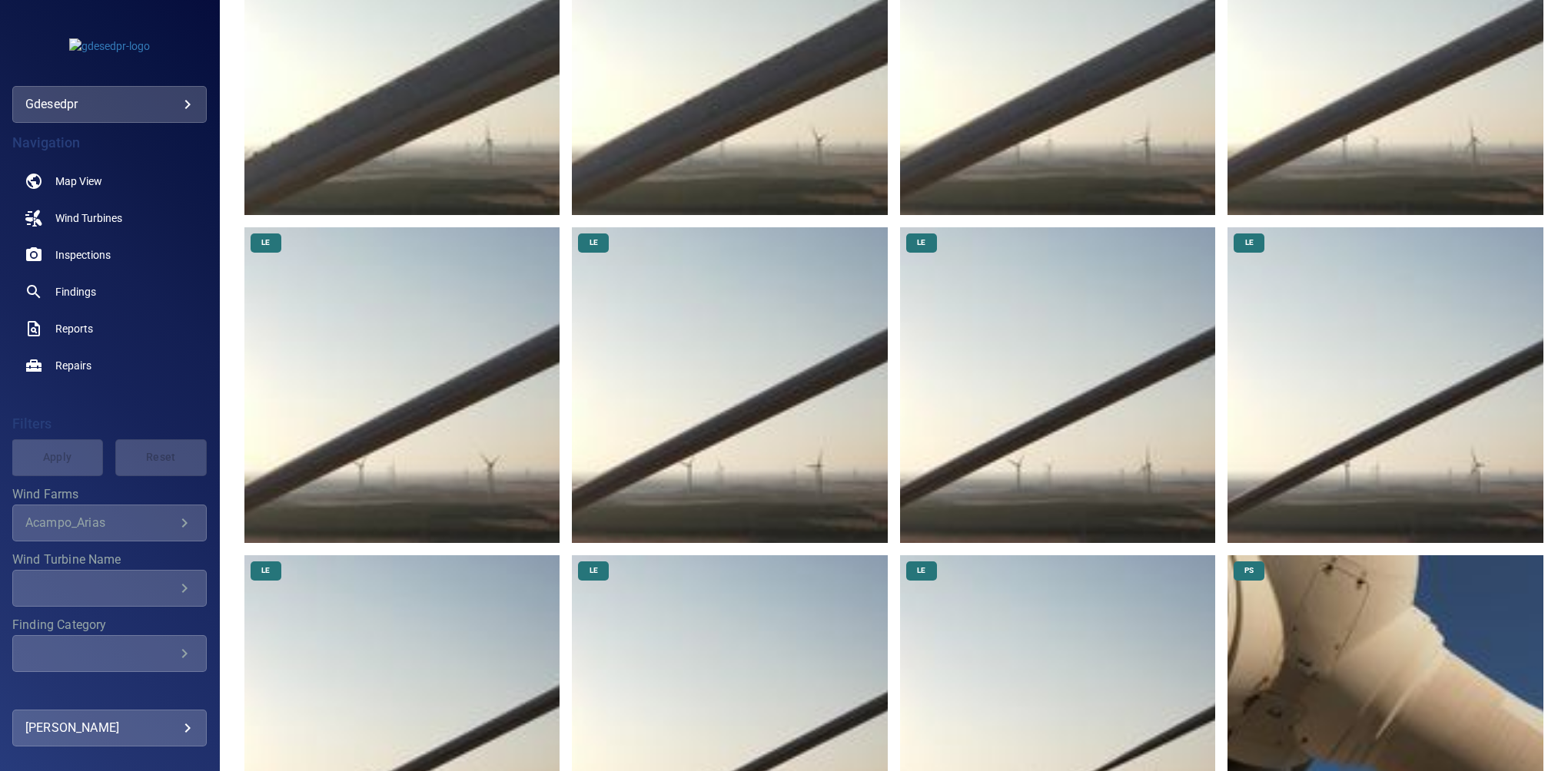
scroll to position [737, 0]
